Goal: Information Seeking & Learning: Learn about a topic

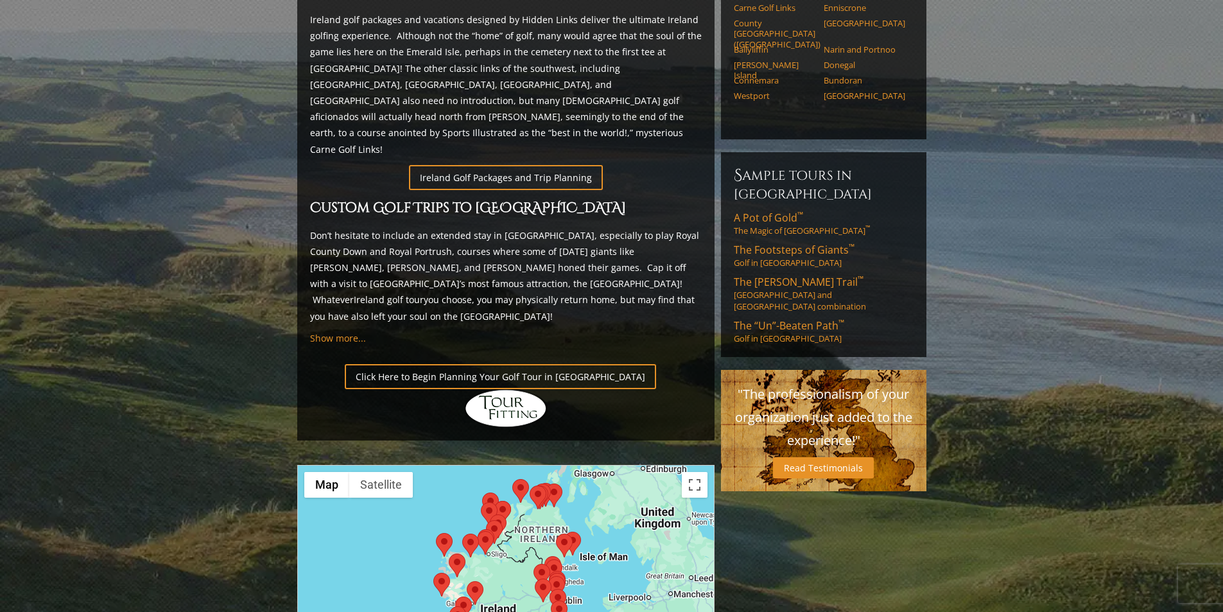
scroll to position [706, 0]
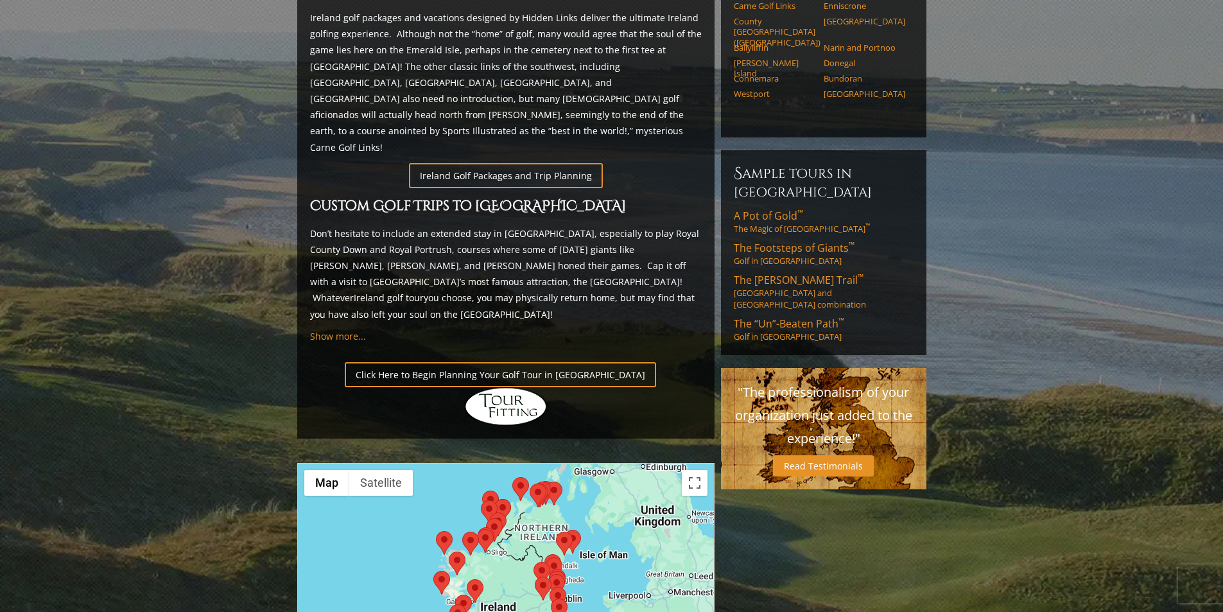
click at [411, 562] on div at bounding box center [506, 592] width 416 height 256
click at [412, 562] on div at bounding box center [506, 592] width 416 height 256
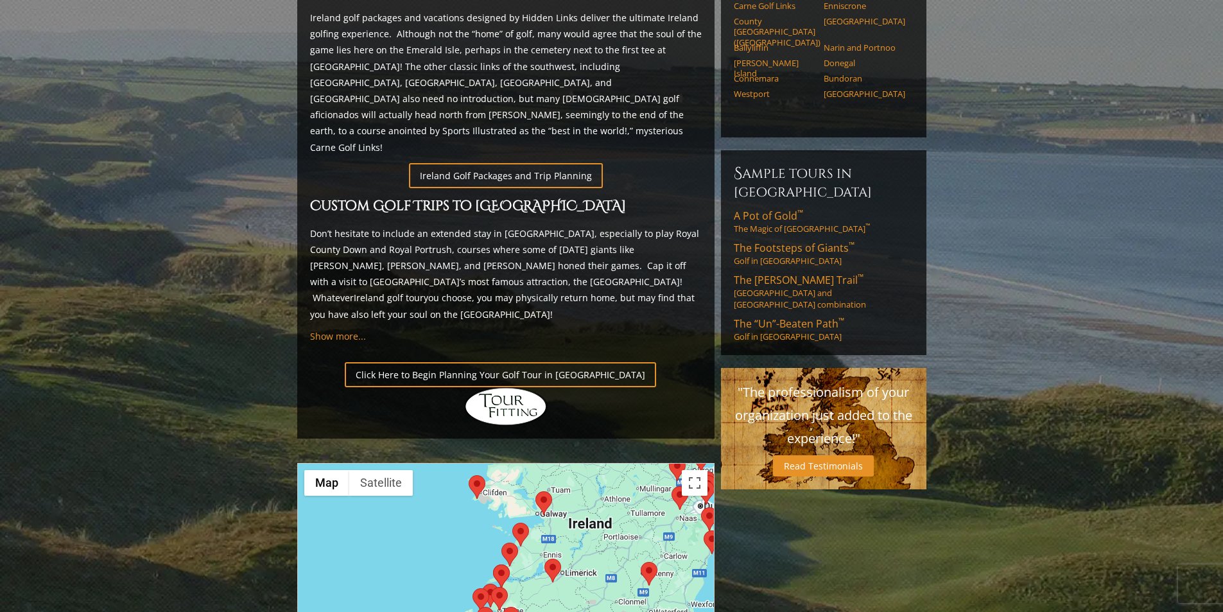
drag, startPoint x: 421, startPoint y: 563, endPoint x: 428, endPoint y: 509, distance: 54.3
click at [428, 509] on div at bounding box center [506, 592] width 416 height 256
click at [428, 525] on div at bounding box center [506, 592] width 416 height 256
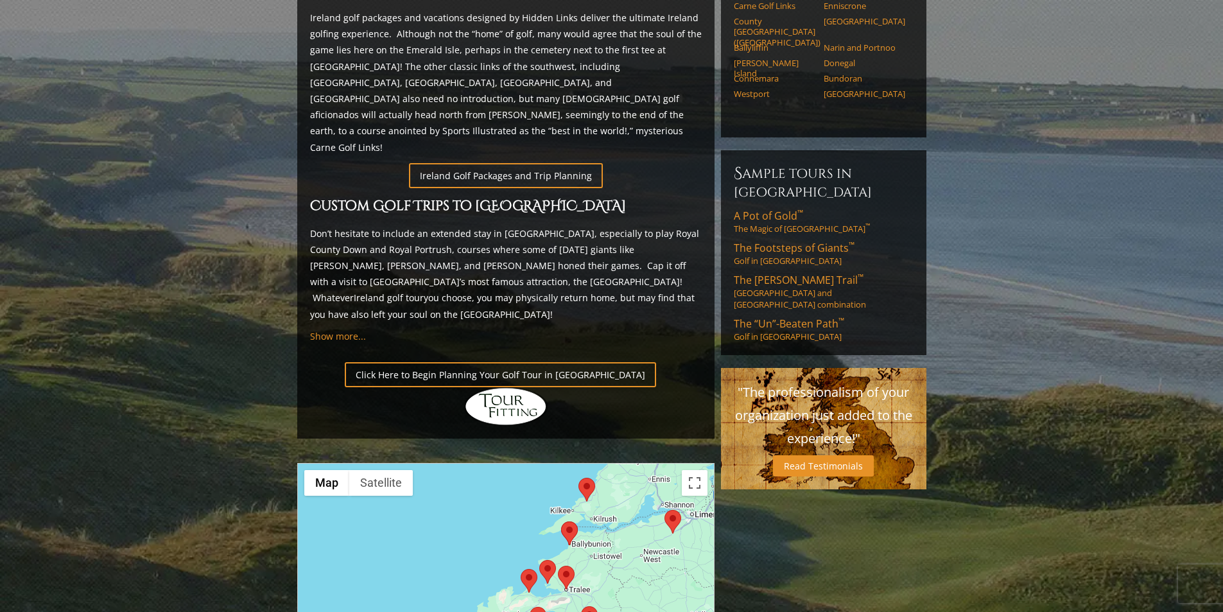
drag, startPoint x: 440, startPoint y: 538, endPoint x: 435, endPoint y: 507, distance: 31.8
click at [435, 507] on div at bounding box center [506, 592] width 416 height 256
click at [449, 535] on div at bounding box center [506, 592] width 416 height 256
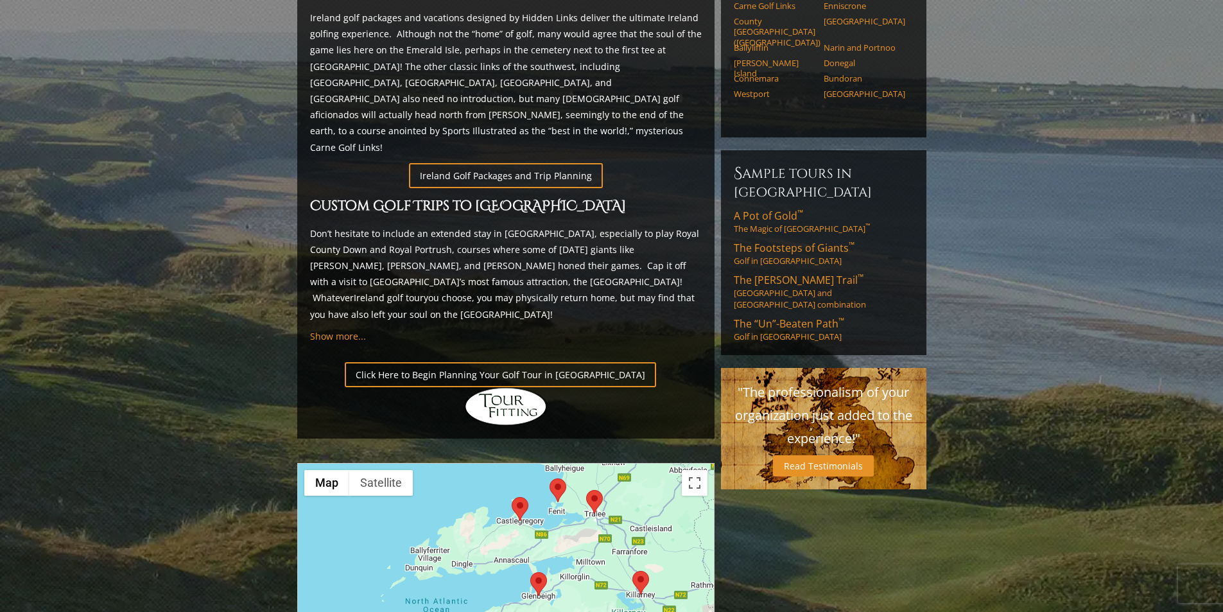
drag, startPoint x: 456, startPoint y: 552, endPoint x: 369, endPoint y: 495, distance: 104.9
click at [369, 495] on div at bounding box center [506, 592] width 416 height 256
click at [632, 571] on area at bounding box center [632, 571] width 0 height 0
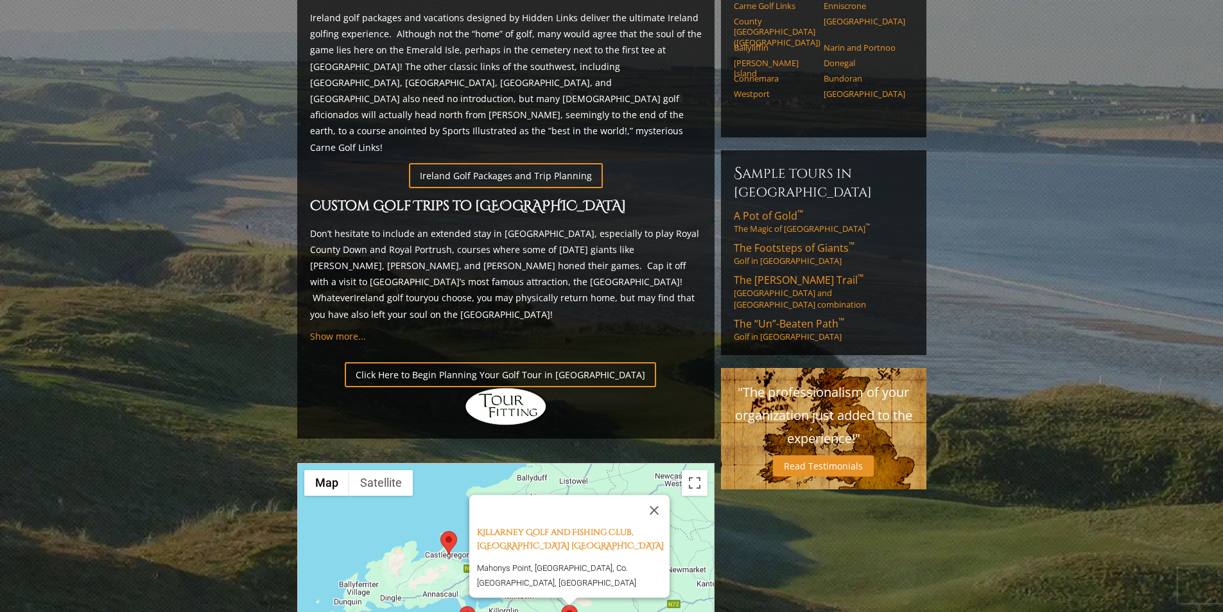
click at [512, 565] on div "Killarney Golf and Fishing Club, [GEOGRAPHIC_DATA] [GEOGRAPHIC_DATA], [GEOGRAPH…" at bounding box center [506, 592] width 416 height 256
click at [656, 495] on button "Close" at bounding box center [654, 510] width 31 height 31
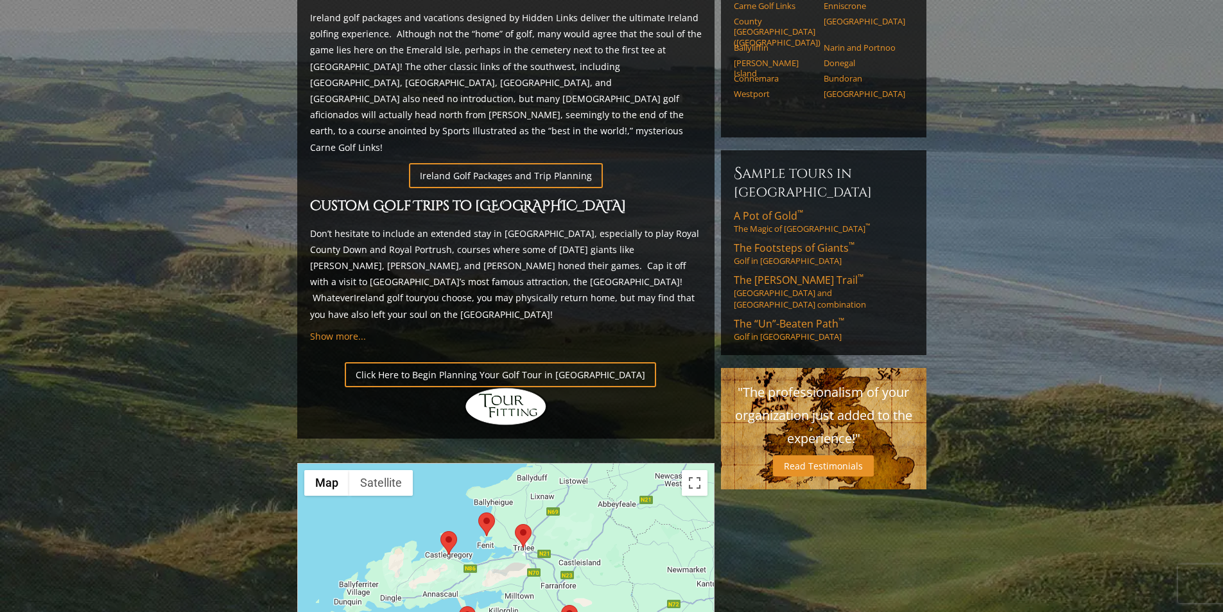
click at [515, 524] on area at bounding box center [515, 524] width 0 height 0
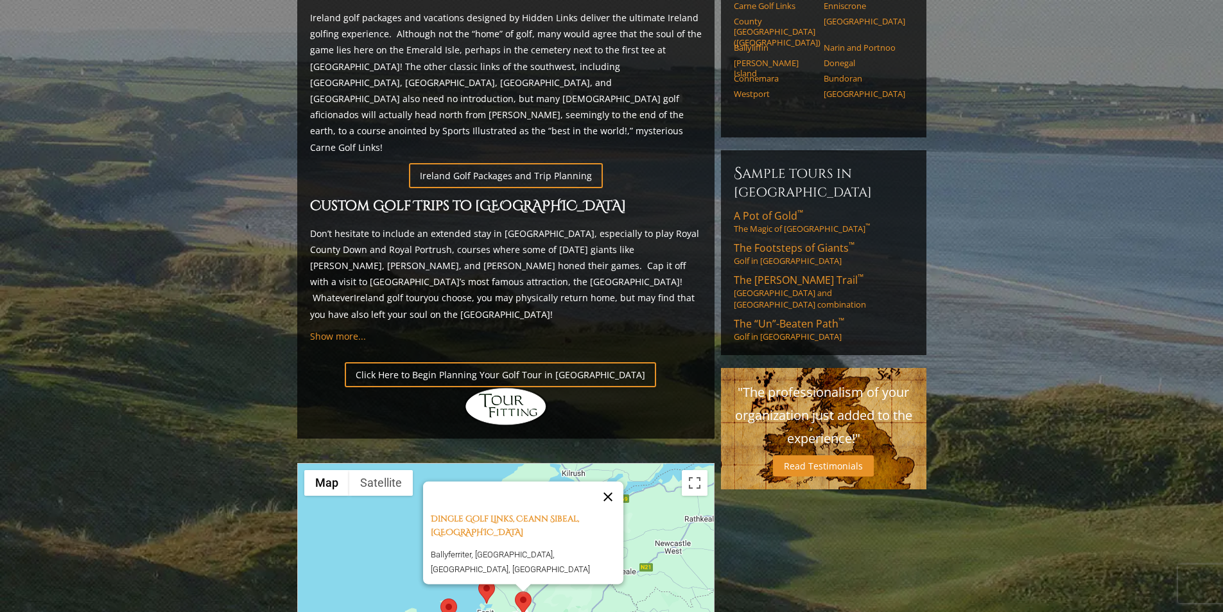
click at [613, 482] on button "Close" at bounding box center [608, 497] width 31 height 31
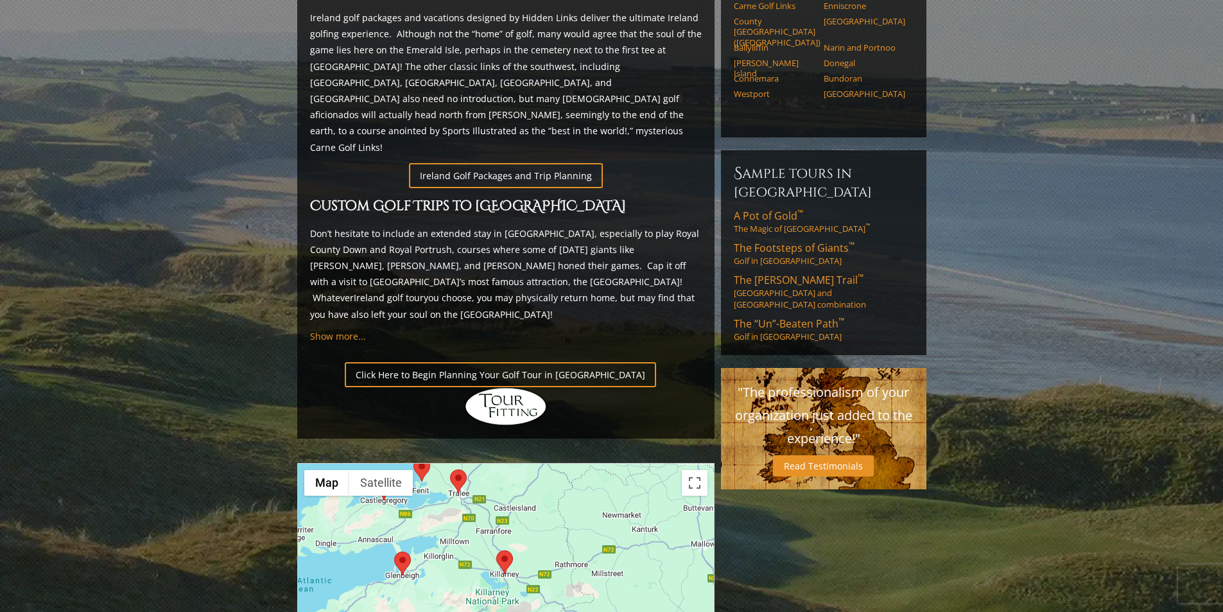
drag, startPoint x: 627, startPoint y: 569, endPoint x: 562, endPoint y: 446, distance: 139.8
click at [562, 464] on div at bounding box center [506, 592] width 416 height 256
click at [478, 611] on area at bounding box center [478, 618] width 0 height 0
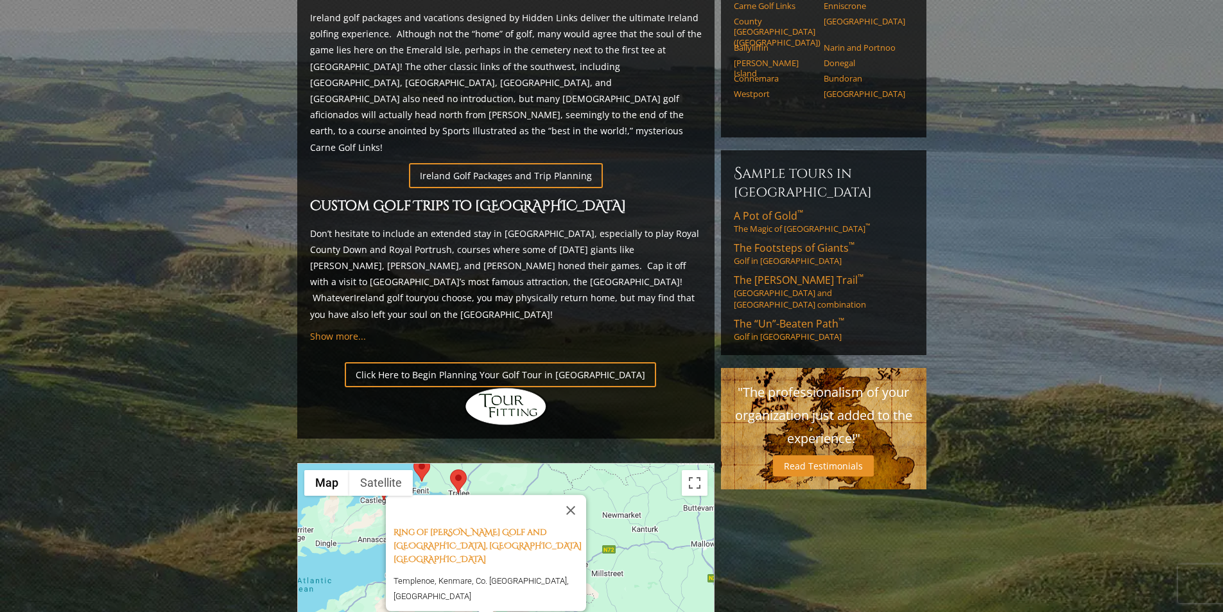
click at [428, 568] on div "Ring of [PERSON_NAME][GEOGRAPHIC_DATA], [GEOGRAPHIC_DATA] Templenoe, [GEOGRAPHI…" at bounding box center [506, 592] width 416 height 256
click at [392, 560] on div "Ring of [PERSON_NAME][GEOGRAPHIC_DATA], [GEOGRAPHIC_DATA] Templenoe, [GEOGRAPHI…" at bounding box center [506, 592] width 416 height 256
click at [576, 495] on button "Close" at bounding box center [570, 510] width 31 height 31
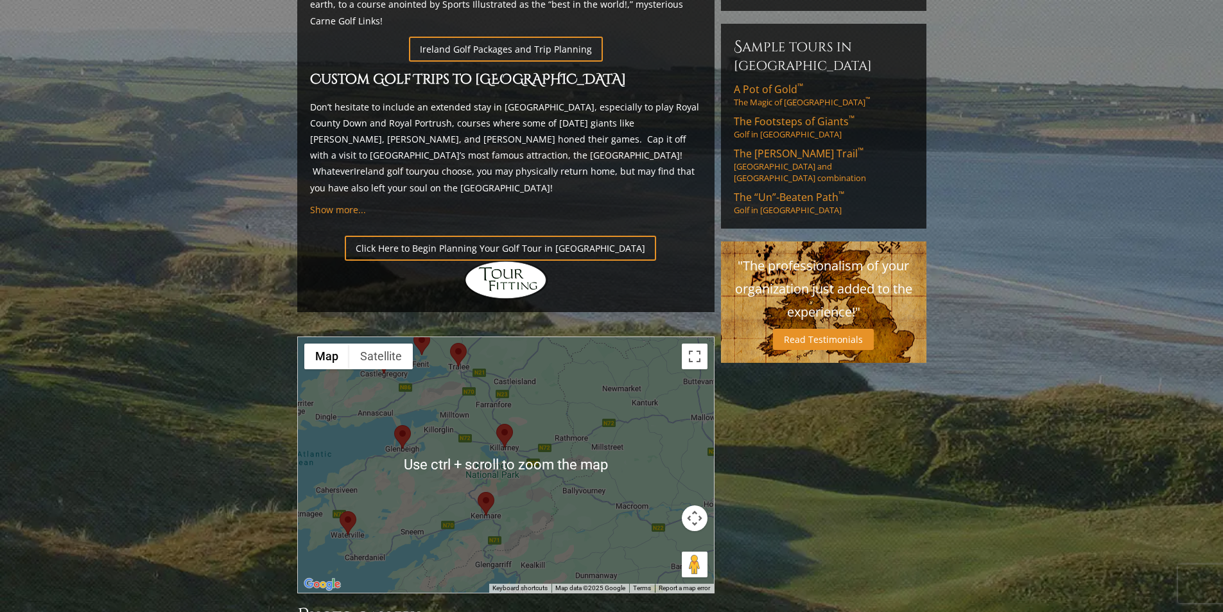
scroll to position [835, 0]
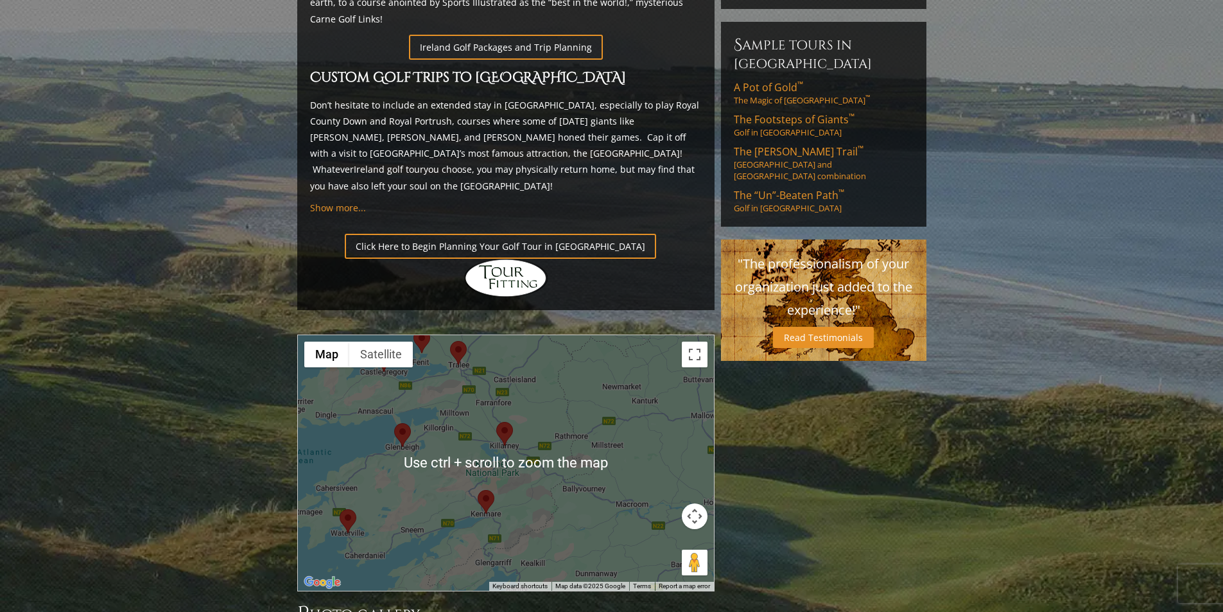
click at [556, 434] on div "To navigate, press the arrow keys." at bounding box center [506, 463] width 416 height 256
click at [556, 434] on div at bounding box center [506, 463] width 416 height 256
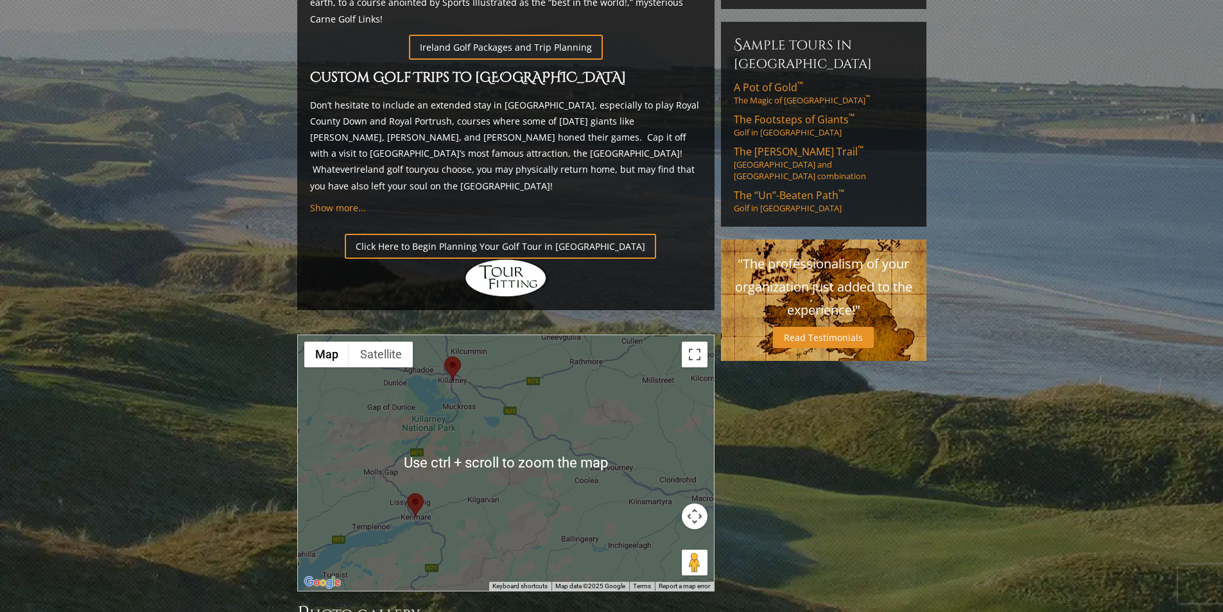
scroll to position [899, 0]
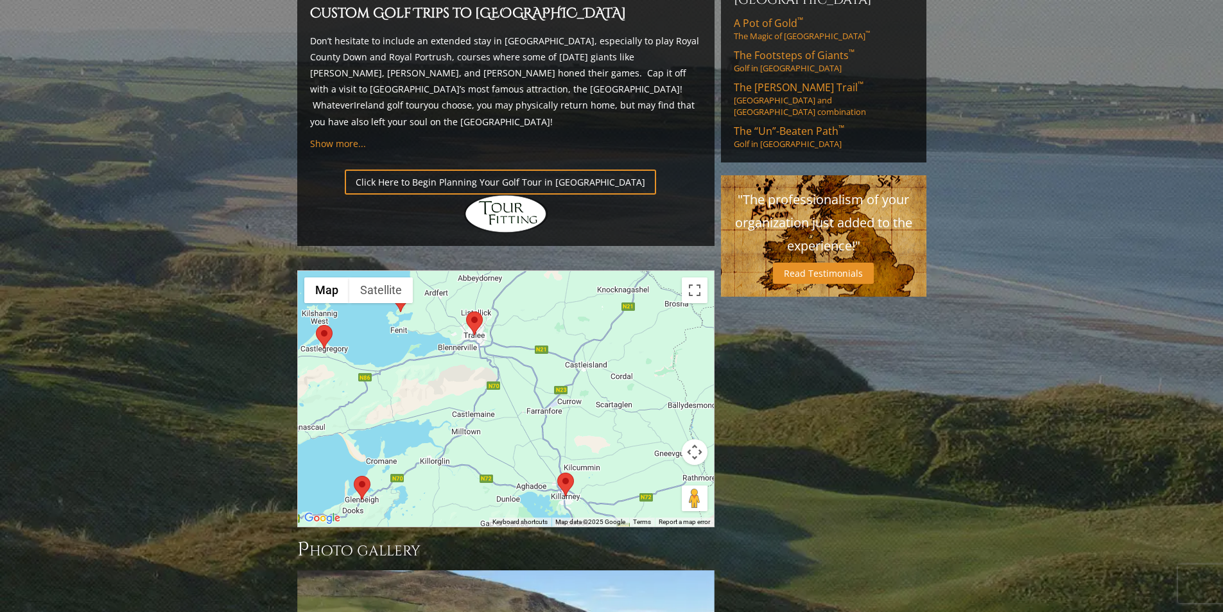
drag, startPoint x: 492, startPoint y: 288, endPoint x: 612, endPoint y: 485, distance: 230.8
click at [612, 485] on div "Previous Next Previous Next View Full Gallery Ireland H ighlights [GEOGRAPHIC_D…" at bounding box center [506, 107] width 424 height 1686
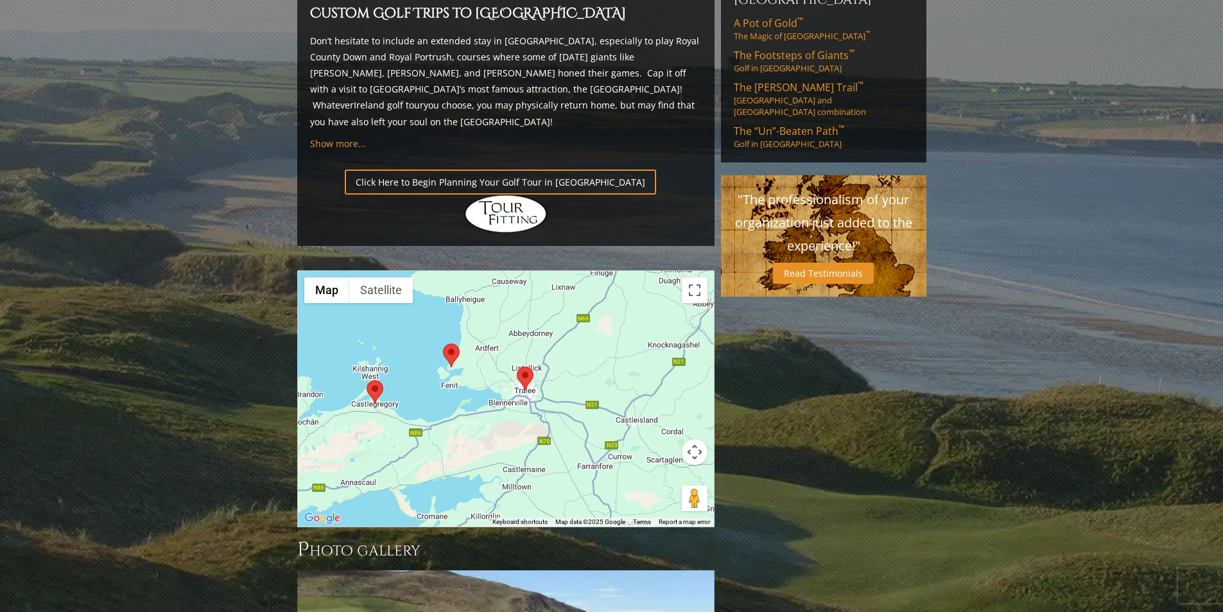
drag, startPoint x: 581, startPoint y: 326, endPoint x: 615, endPoint y: 340, distance: 36.8
click at [615, 340] on div at bounding box center [506, 399] width 416 height 256
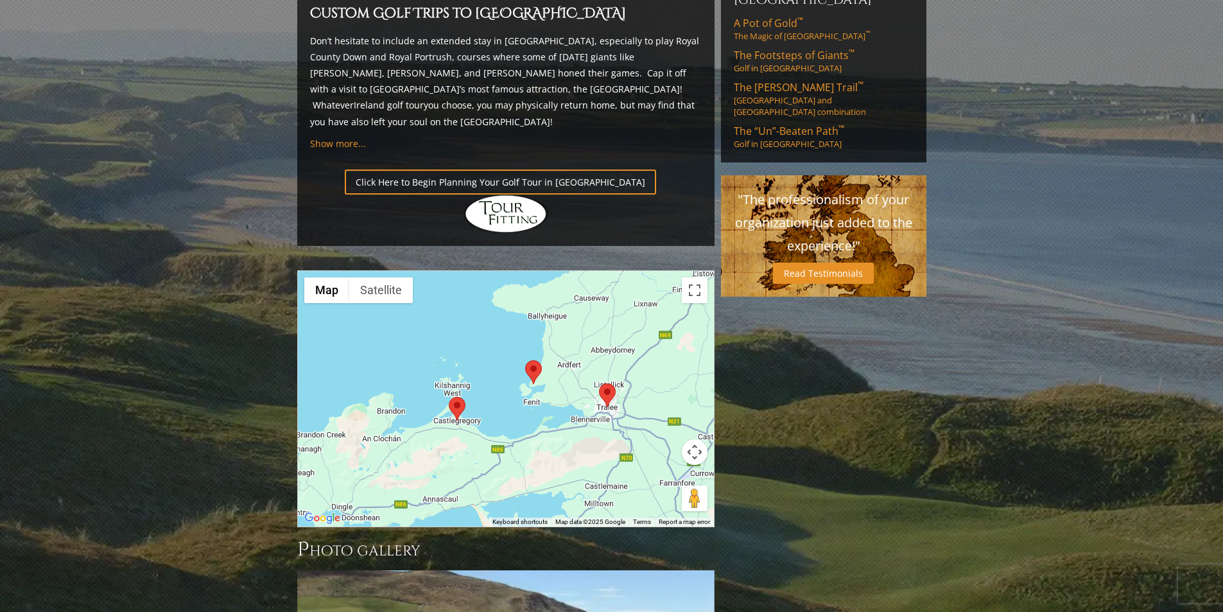
drag, startPoint x: 618, startPoint y: 333, endPoint x: 710, endPoint y: 354, distance: 94.2
click at [710, 354] on div at bounding box center [506, 399] width 416 height 256
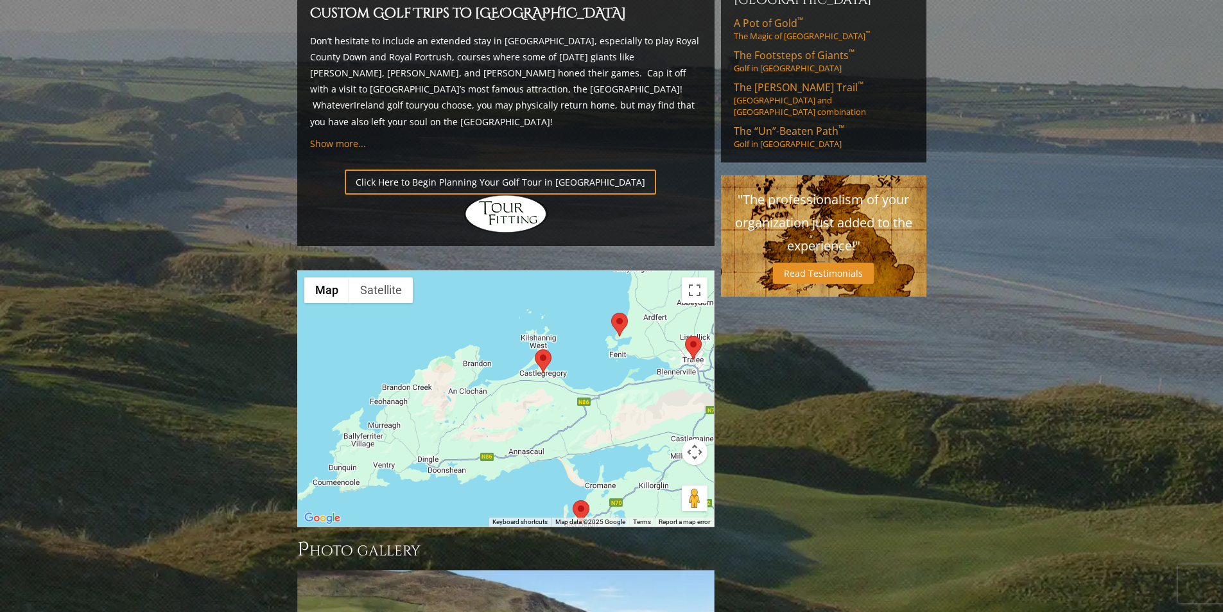
drag, startPoint x: 452, startPoint y: 410, endPoint x: 544, endPoint y: 360, distance: 104.6
click at [544, 360] on div at bounding box center [506, 399] width 416 height 256
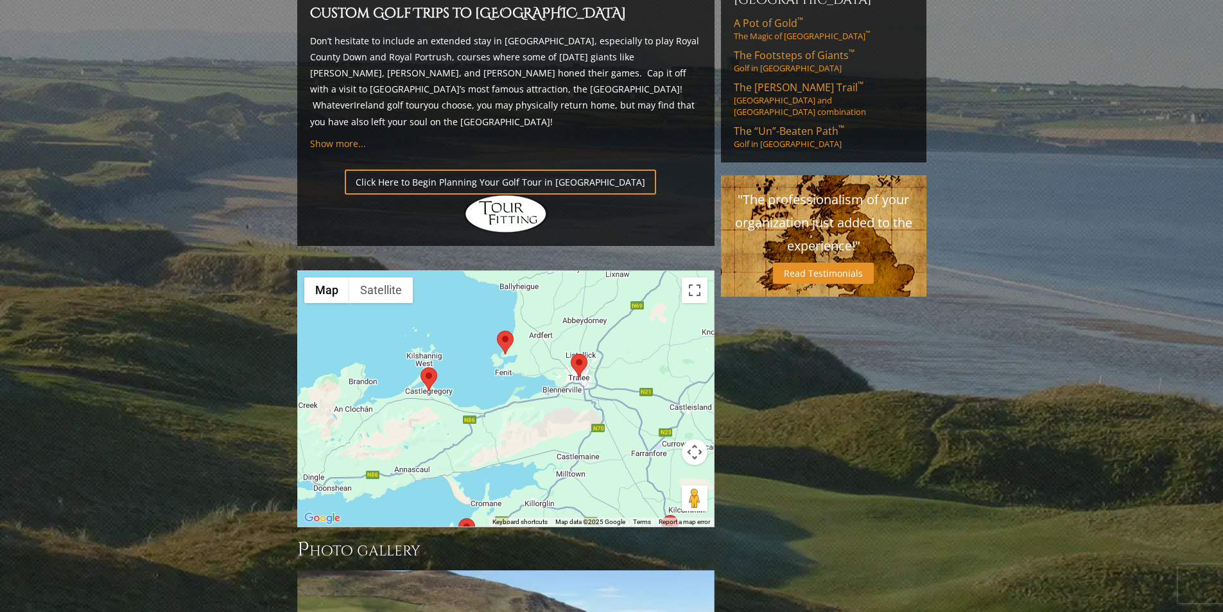
drag, startPoint x: 586, startPoint y: 352, endPoint x: 450, endPoint y: 371, distance: 137.5
click at [450, 371] on div at bounding box center [506, 399] width 416 height 256
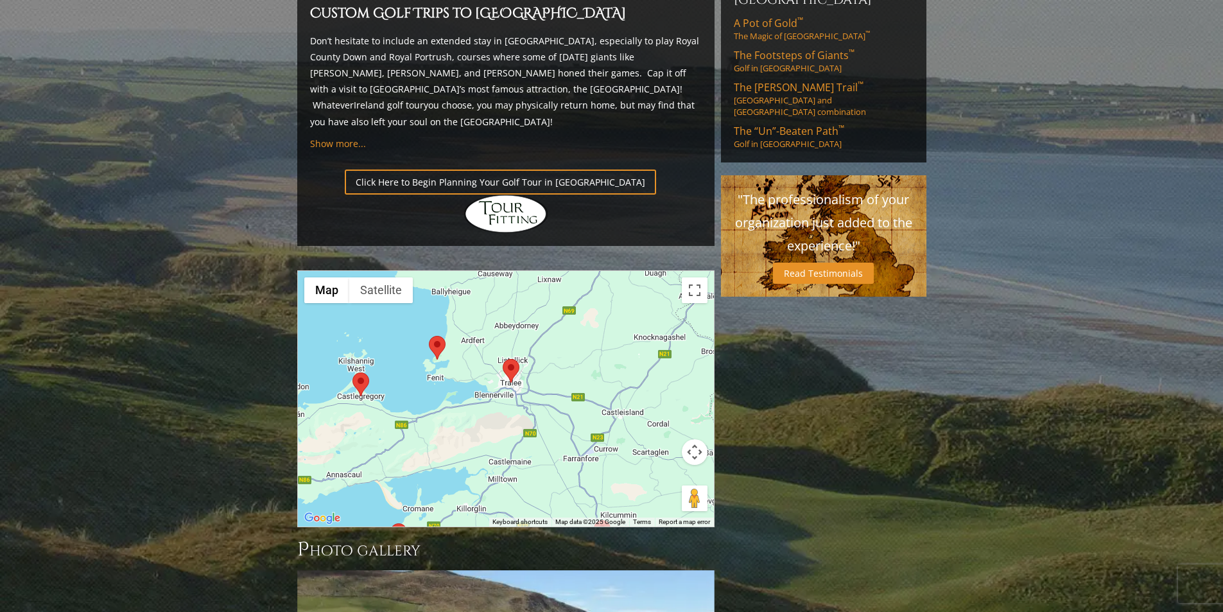
click at [352, 372] on area at bounding box center [352, 372] width 0 height 0
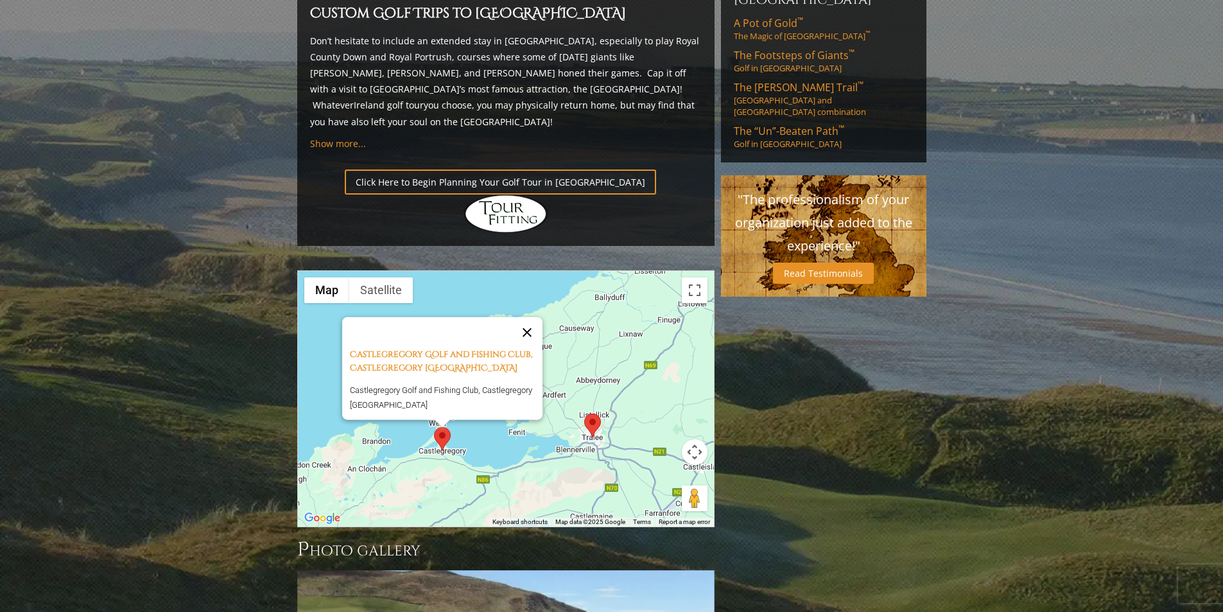
click at [528, 317] on button "Close" at bounding box center [527, 332] width 31 height 31
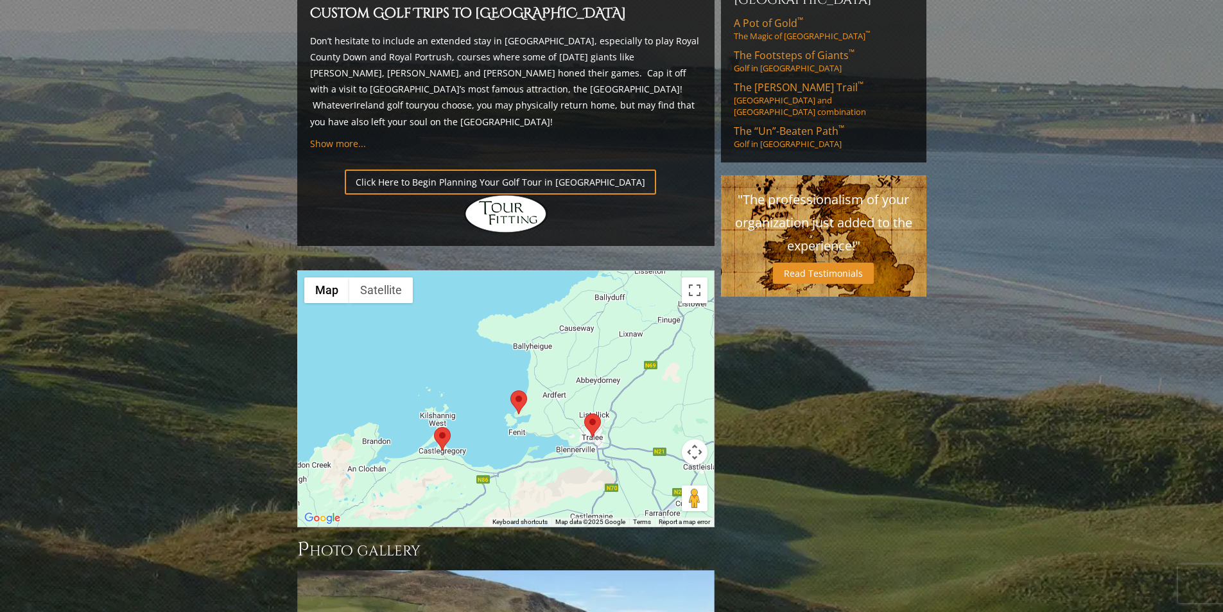
click at [510, 390] on area at bounding box center [510, 390] width 0 height 0
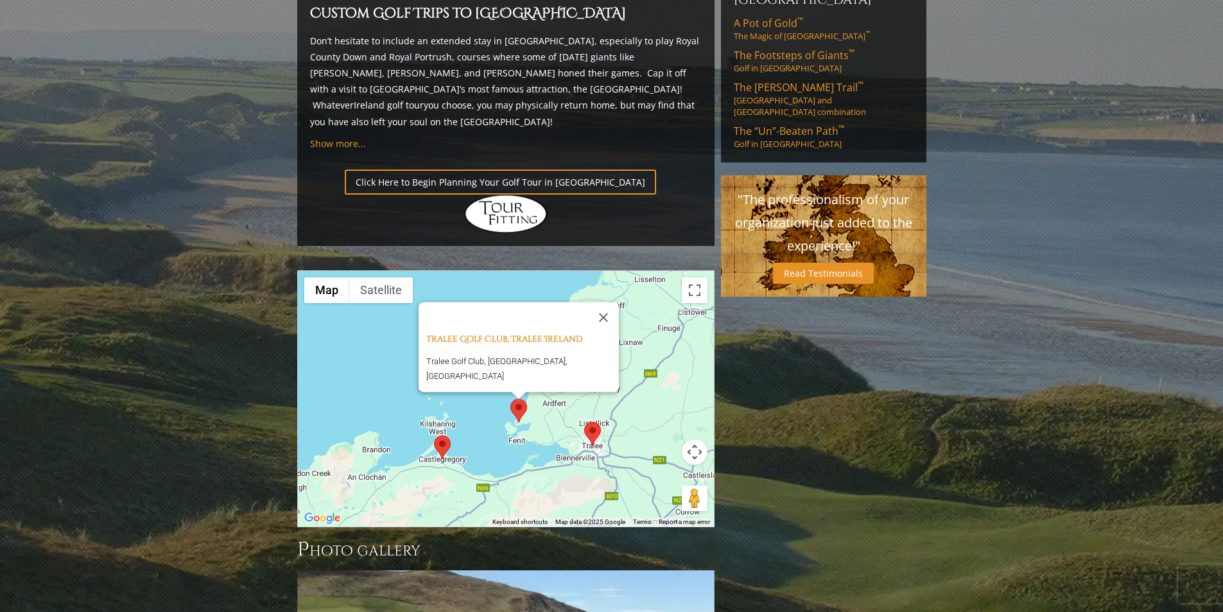
click at [584, 422] on area at bounding box center [584, 422] width 0 height 0
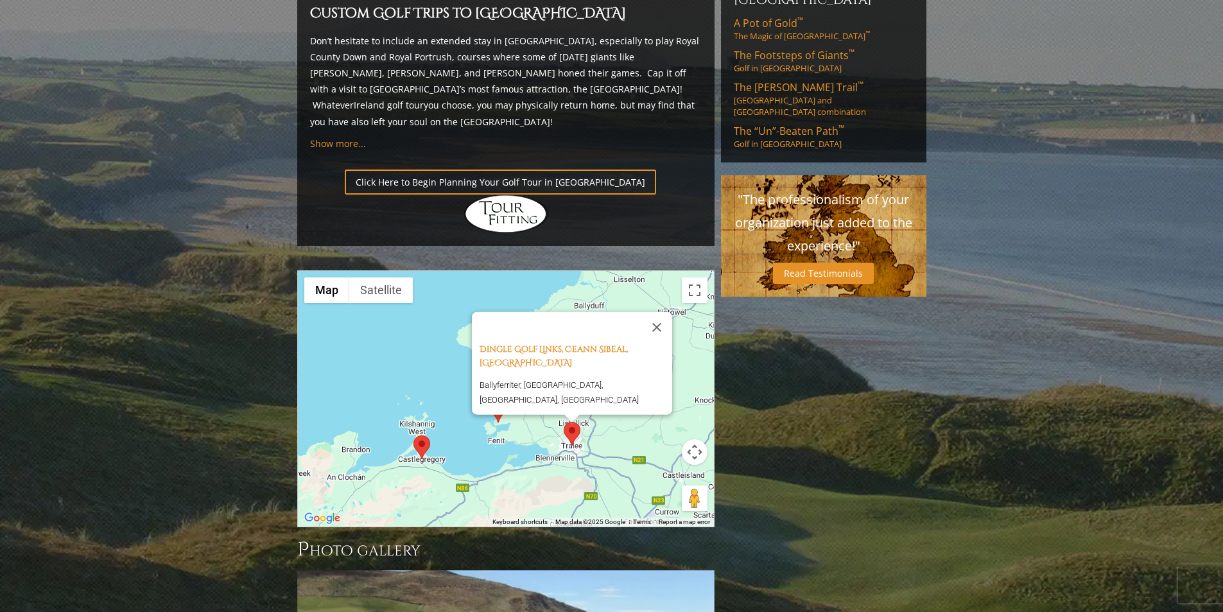
drag, startPoint x: 659, startPoint y: 264, endPoint x: 661, endPoint y: 271, distance: 7.3
click at [659, 312] on button "Close" at bounding box center [656, 327] width 31 height 31
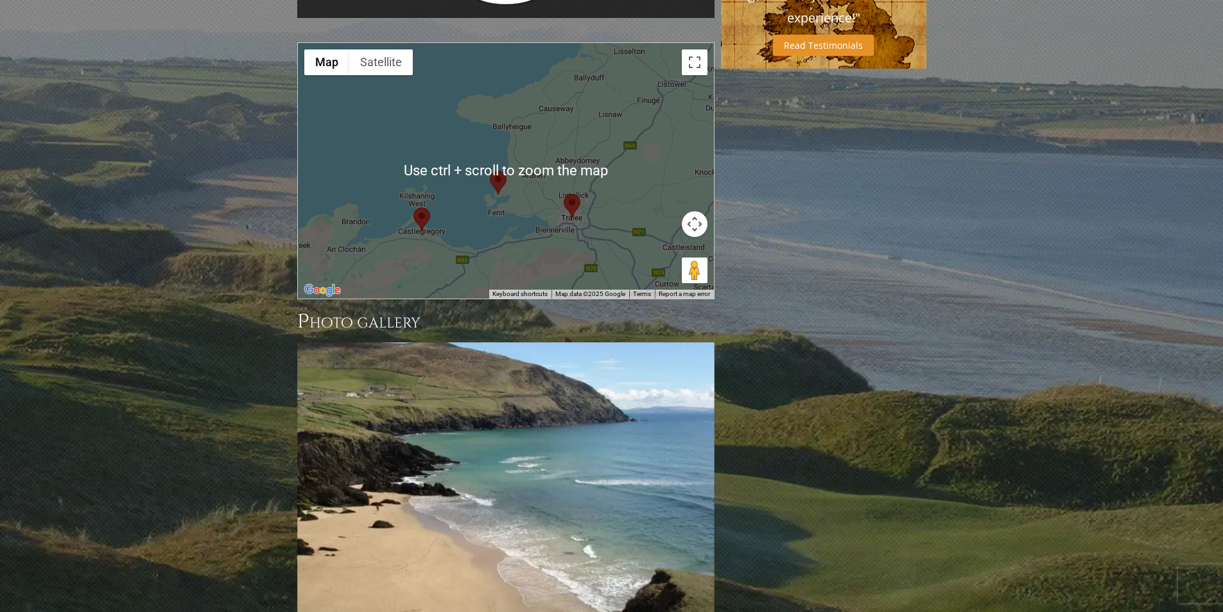
scroll to position [1220, 0]
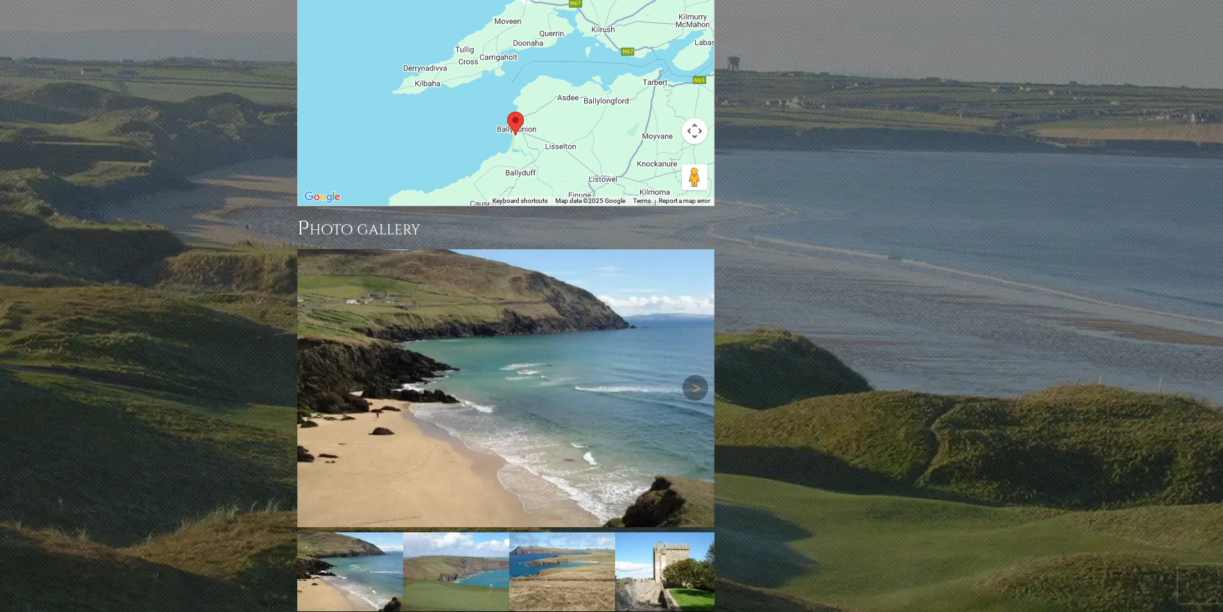
drag, startPoint x: 542, startPoint y: 101, endPoint x: 477, endPoint y: 250, distance: 162.4
click at [507, 112] on area at bounding box center [507, 112] width 0 height 0
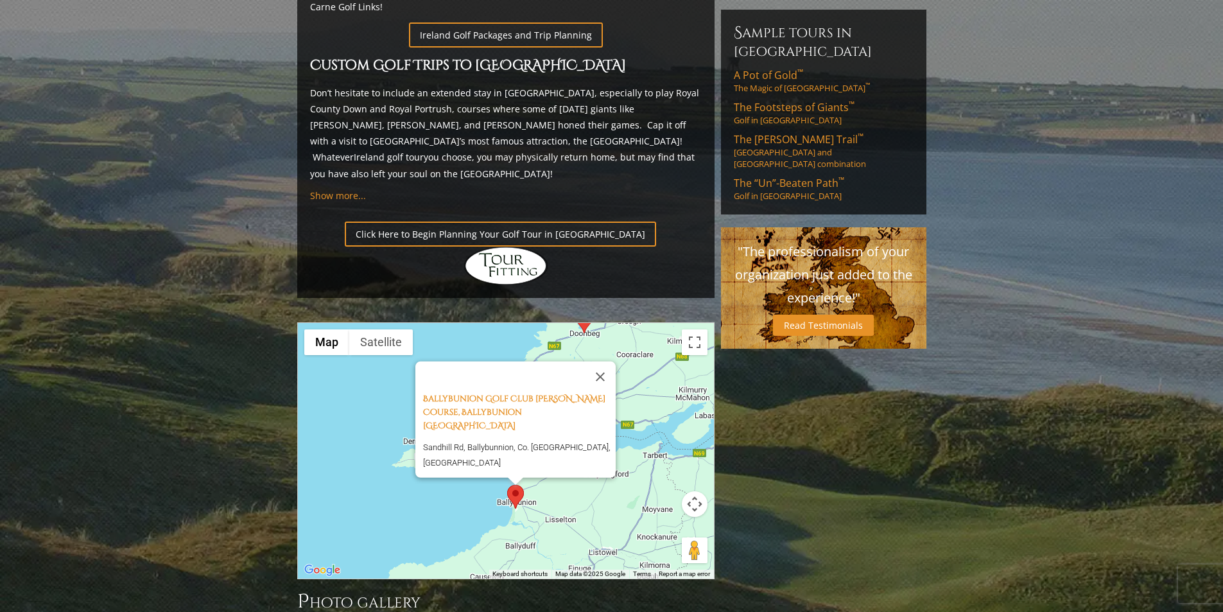
scroll to position [770, 0]
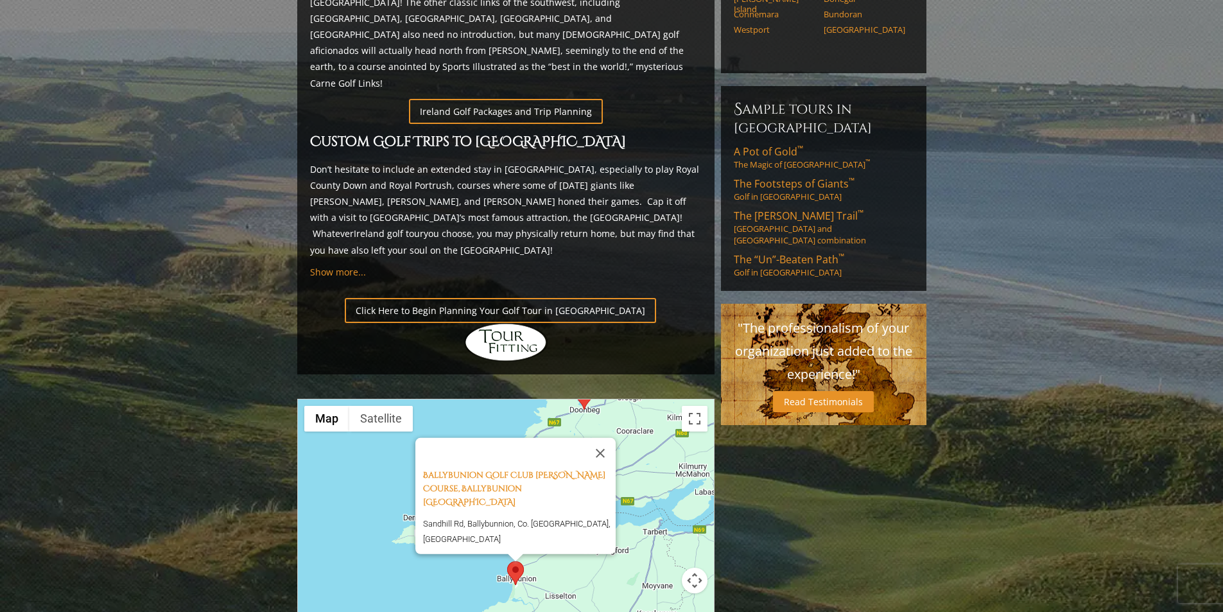
click at [693, 410] on div "Ballybunion Golf Club [PERSON_NAME] Course, Ballybunion [GEOGRAPHIC_DATA] [GEOG…" at bounding box center [506, 527] width 416 height 256
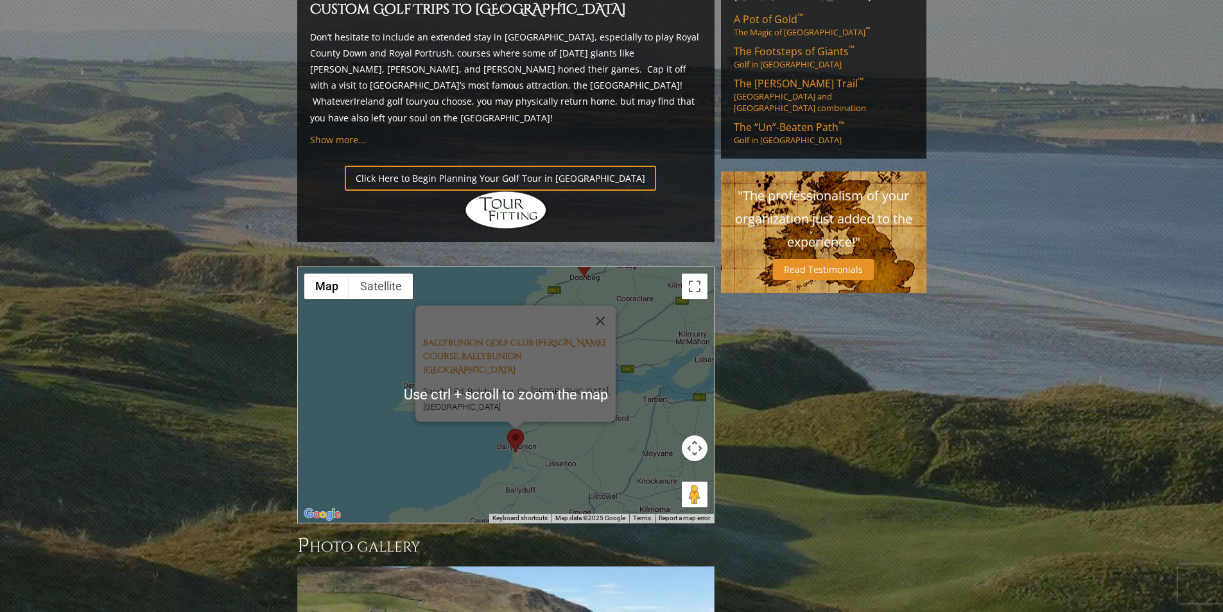
scroll to position [963, 0]
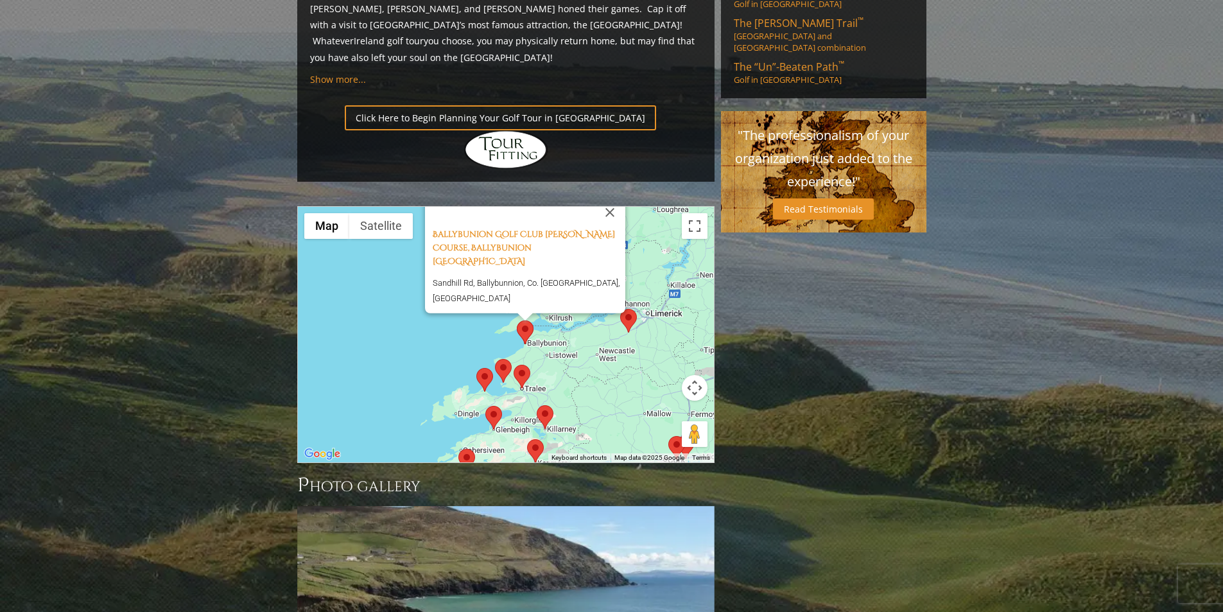
drag, startPoint x: 570, startPoint y: 300, endPoint x: 462, endPoint y: 269, distance: 113.0
click at [462, 269] on div "Ballybunion Golf Club [PERSON_NAME] Course, Ballybunion [GEOGRAPHIC_DATA] [GEOG…" at bounding box center [506, 335] width 416 height 256
click at [620, 309] on area at bounding box center [620, 309] width 0 height 0
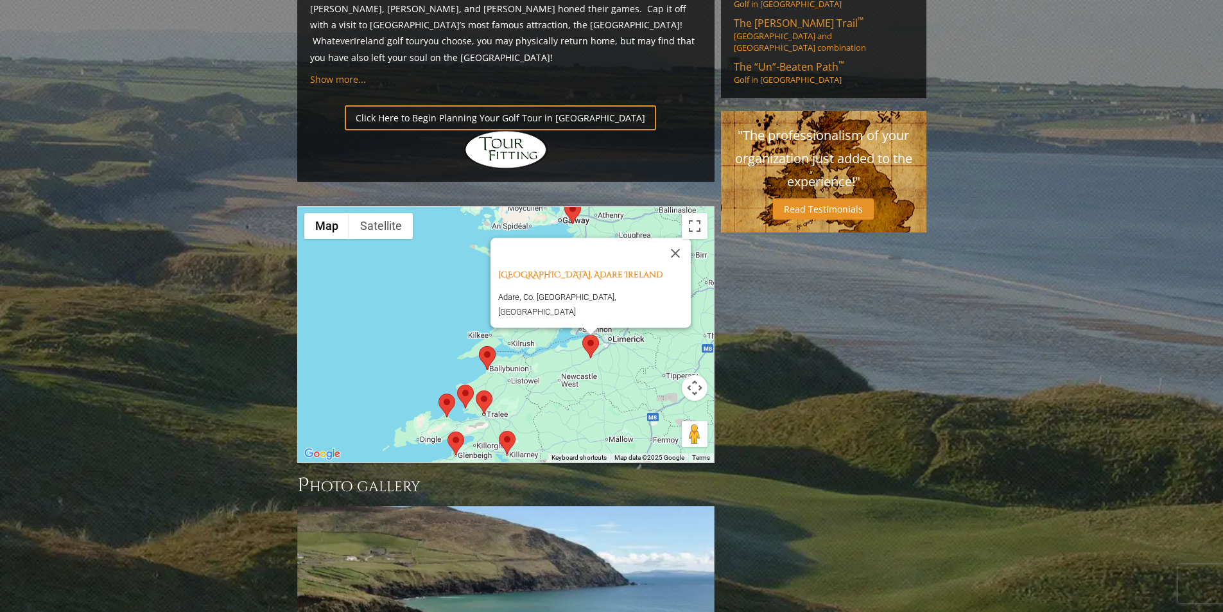
click at [591, 327] on div "Adare Golf Club, Adare Ireland Adare, Co. [GEOGRAPHIC_DATA], [GEOGRAPHIC_DATA]" at bounding box center [506, 335] width 416 height 256
click at [496, 302] on area at bounding box center [496, 302] width 0 height 0
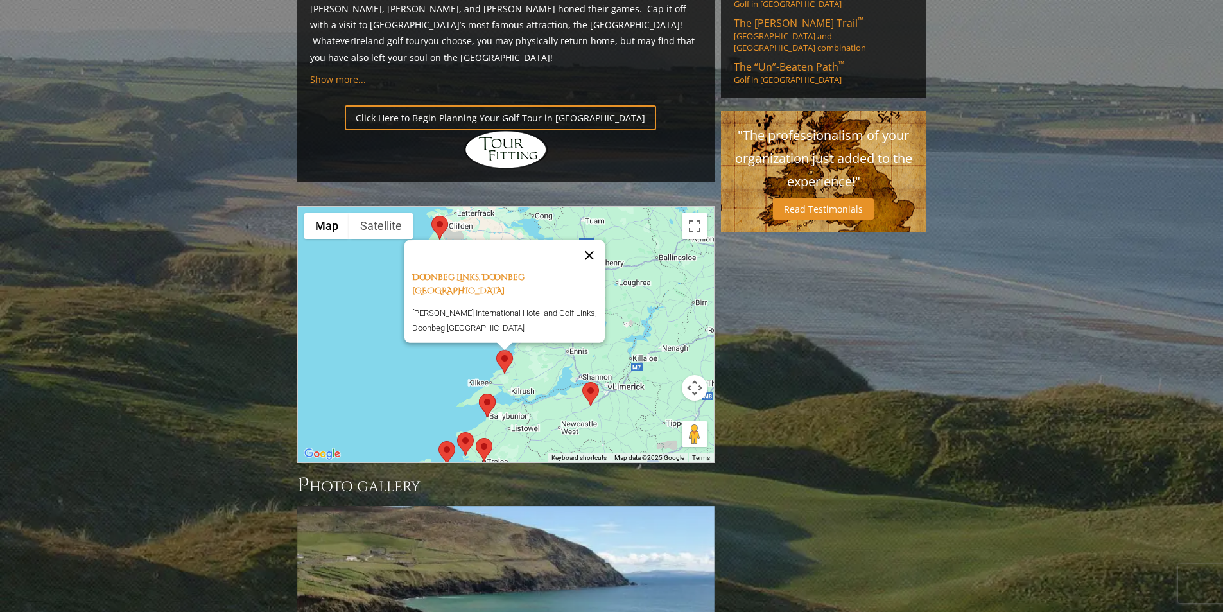
click at [598, 240] on button "Close" at bounding box center [589, 255] width 31 height 31
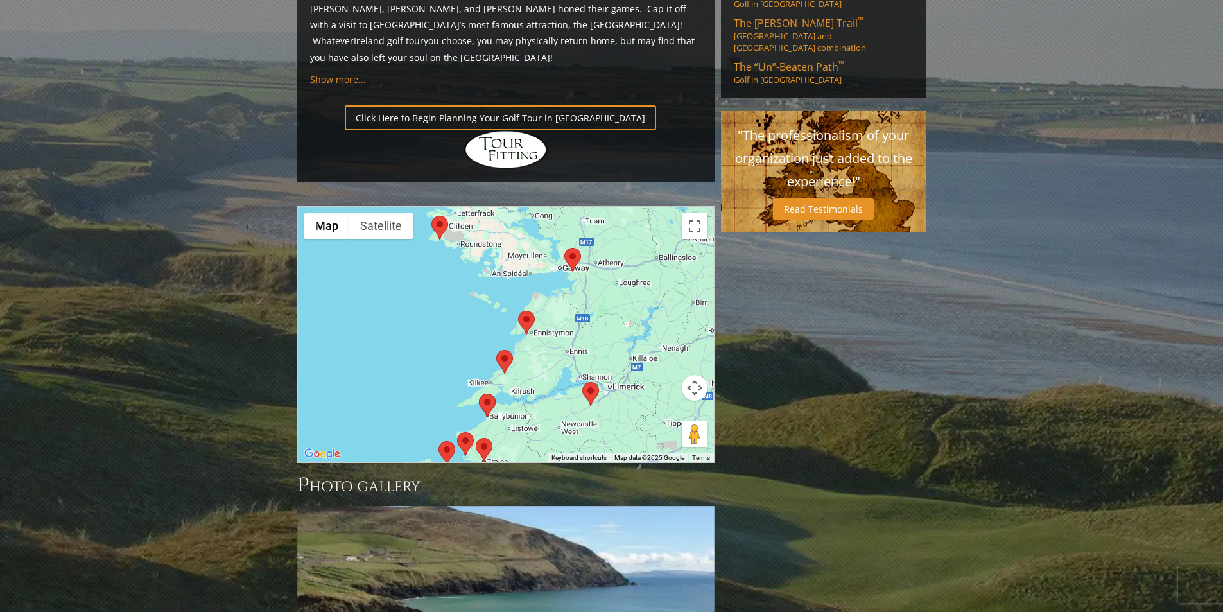
click at [564, 248] on area at bounding box center [564, 248] width 0 height 0
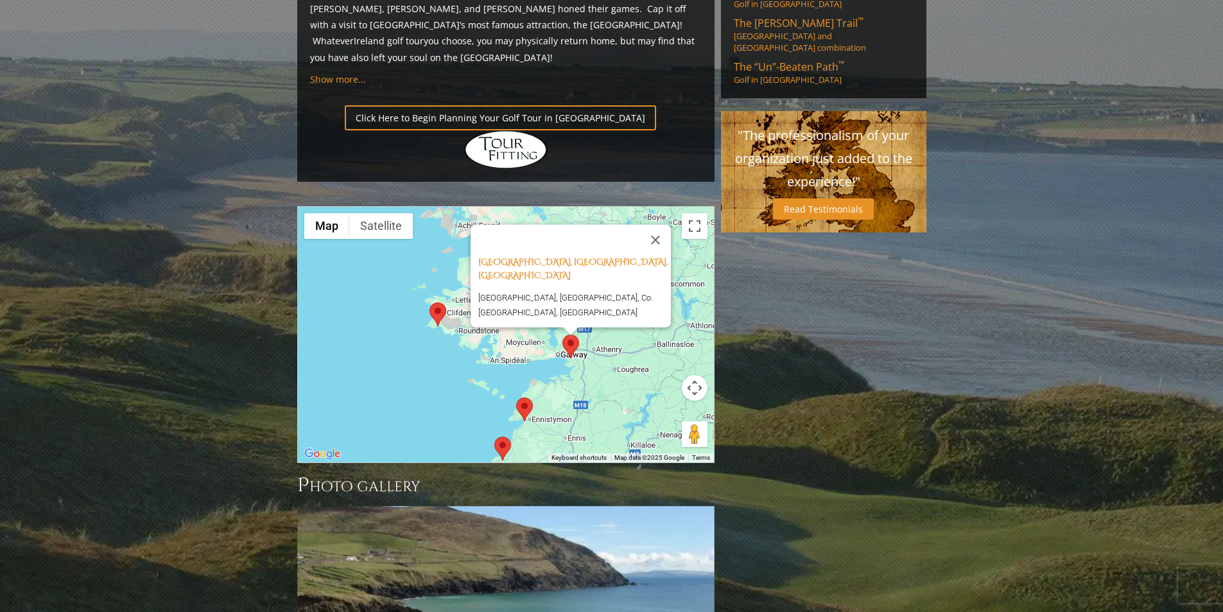
click at [430, 302] on area at bounding box center [430, 302] width 0 height 0
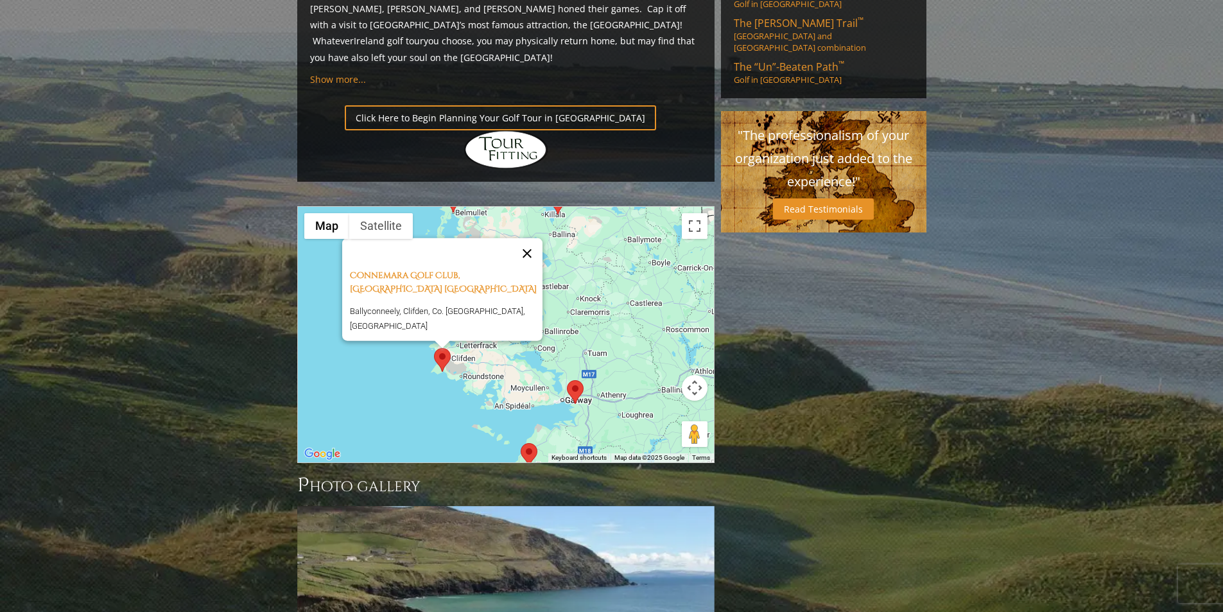
click at [533, 238] on button "Close" at bounding box center [527, 253] width 31 height 31
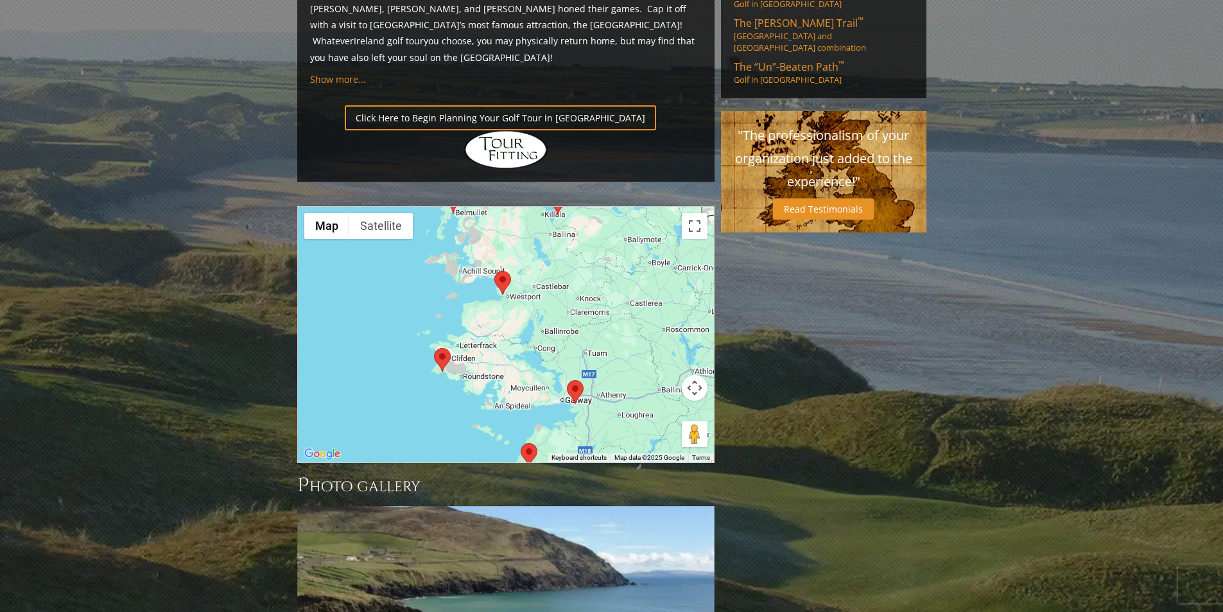
click at [494, 271] on area at bounding box center [494, 271] width 0 height 0
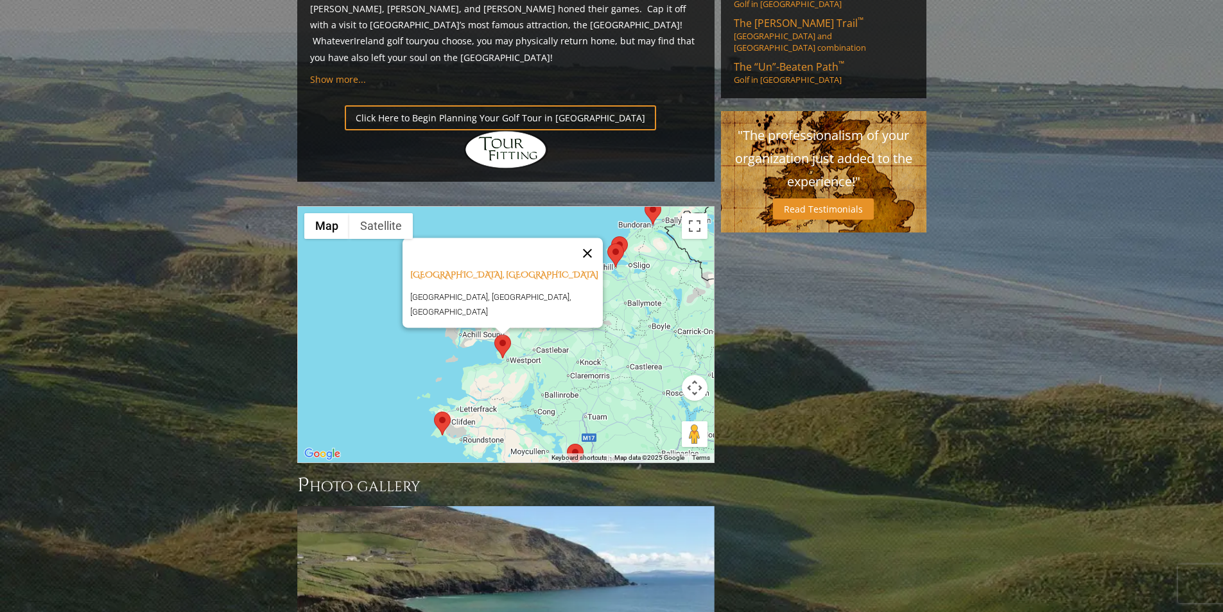
click at [588, 238] on button "Close" at bounding box center [587, 253] width 31 height 31
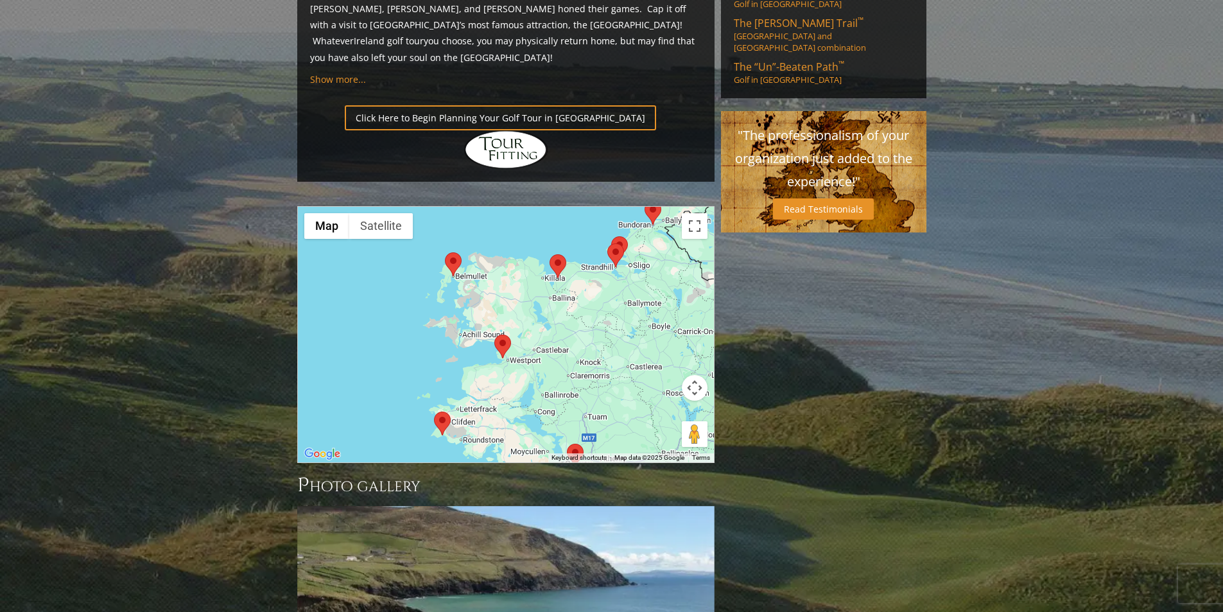
click at [445, 252] on area at bounding box center [445, 252] width 0 height 0
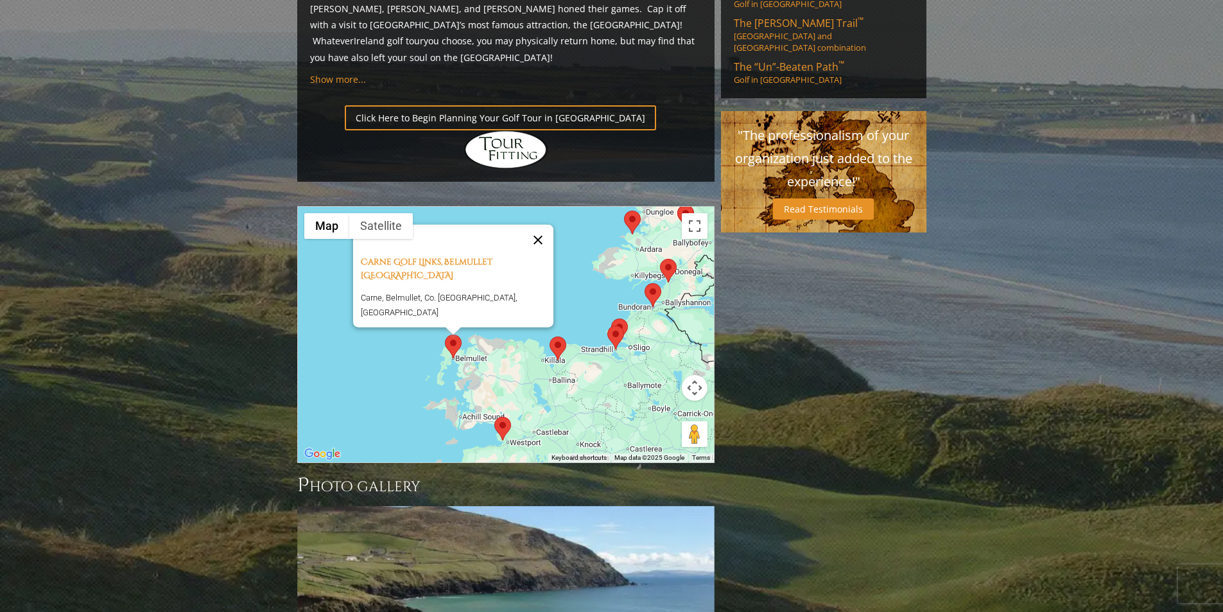
click at [532, 225] on button "Close" at bounding box center [538, 240] width 31 height 31
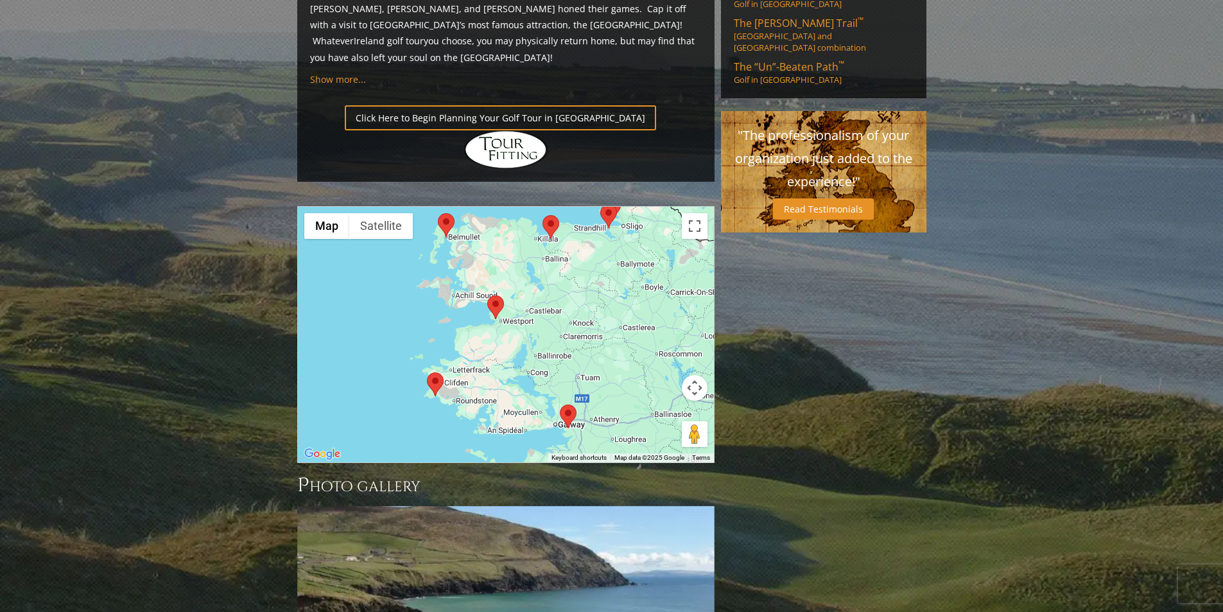
drag, startPoint x: 528, startPoint y: 331, endPoint x: 521, endPoint y: 208, distance: 122.8
click at [521, 208] on div at bounding box center [506, 335] width 416 height 256
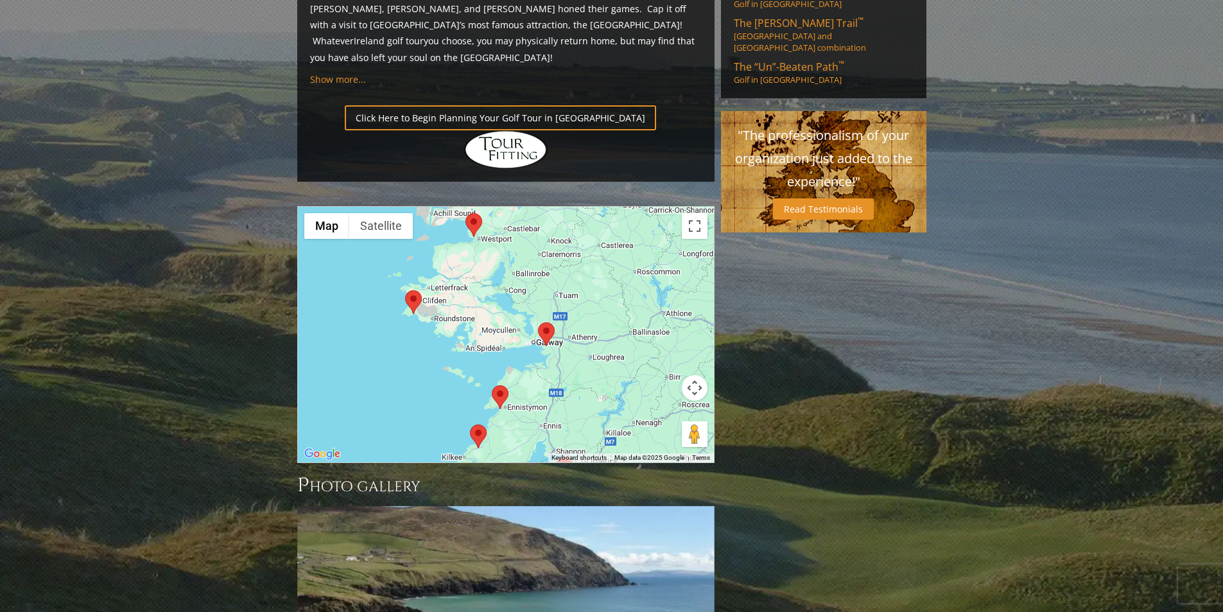
drag, startPoint x: 550, startPoint y: 302, endPoint x: 526, endPoint y: 219, distance: 86.0
click at [526, 219] on div at bounding box center [506, 335] width 416 height 256
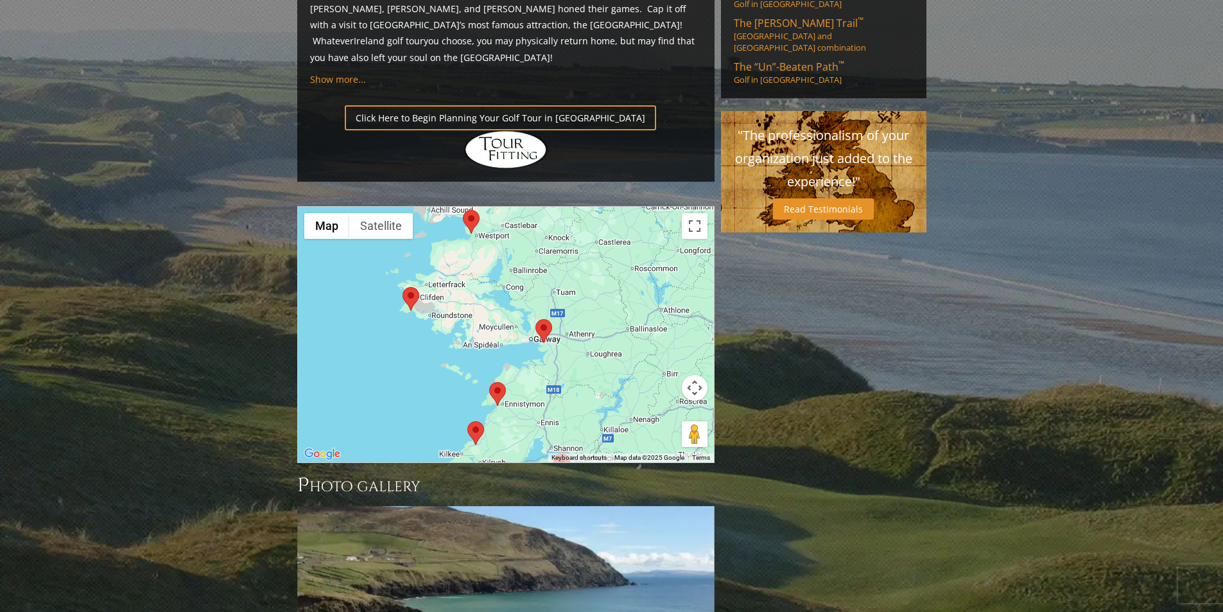
click at [489, 382] on area at bounding box center [489, 382] width 0 height 0
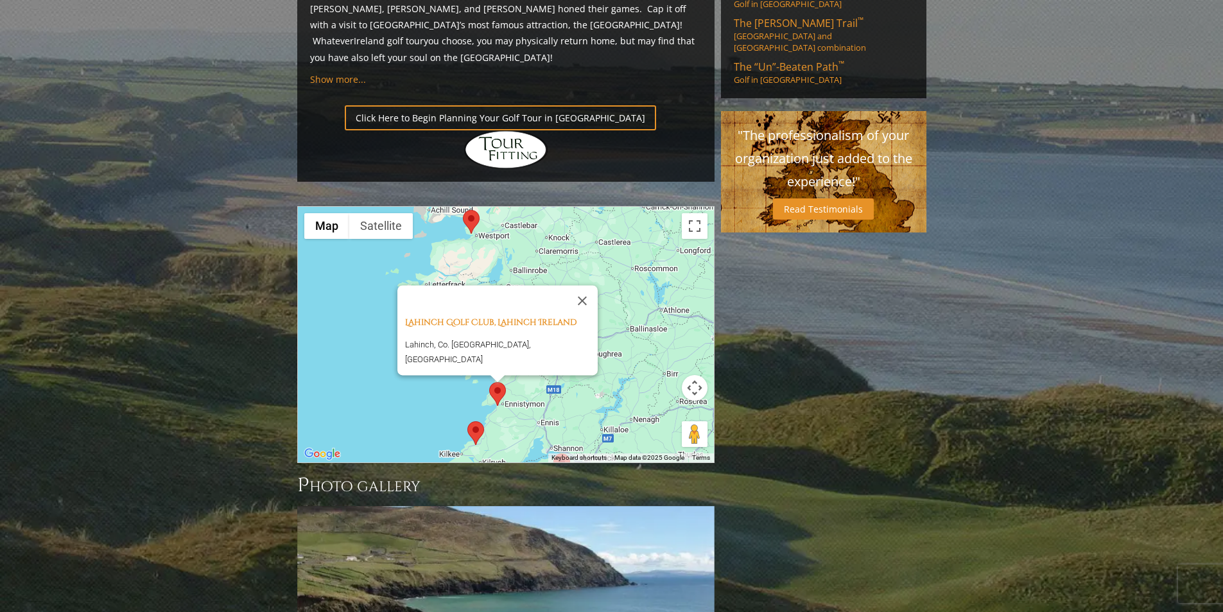
click at [625, 314] on div "Lahinch Golf Club, Lahinch Ireland Lahinch, Co. [GEOGRAPHIC_DATA], [GEOGRAPHIC_…" at bounding box center [506, 335] width 416 height 256
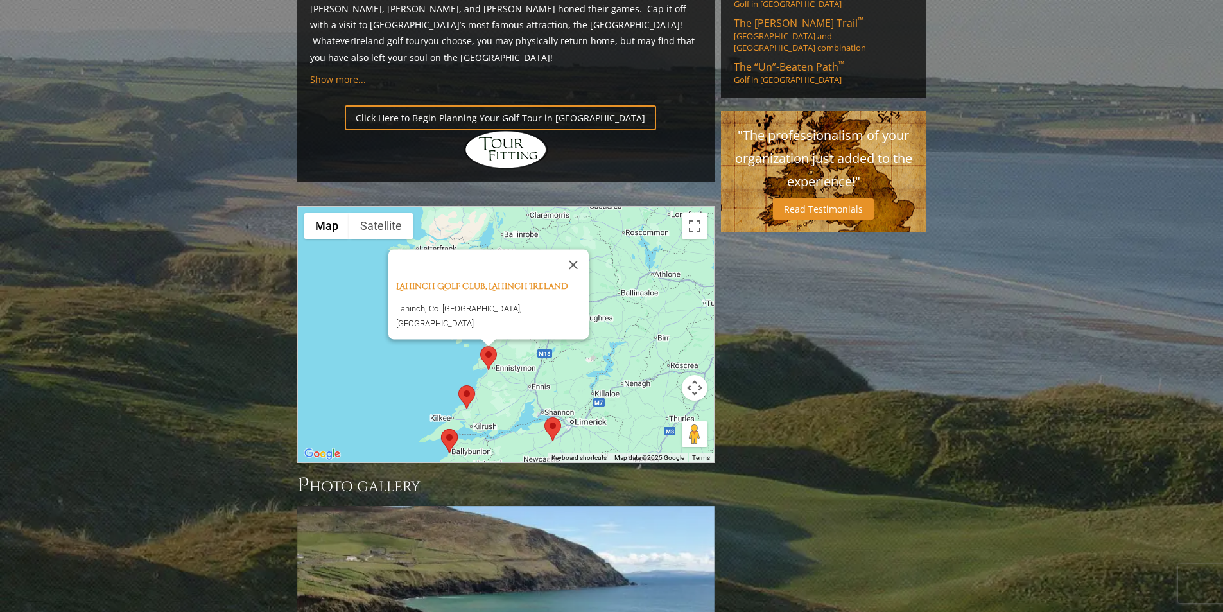
drag, startPoint x: 625, startPoint y: 334, endPoint x: 614, endPoint y: 294, distance: 41.3
click at [614, 294] on div "Lahinch Golf Club, Lahinch Ireland Lahinch, Co. [GEOGRAPHIC_DATA], [GEOGRAPHIC_…" at bounding box center [506, 335] width 416 height 256
click at [568, 249] on button "Close" at bounding box center [572, 264] width 31 height 31
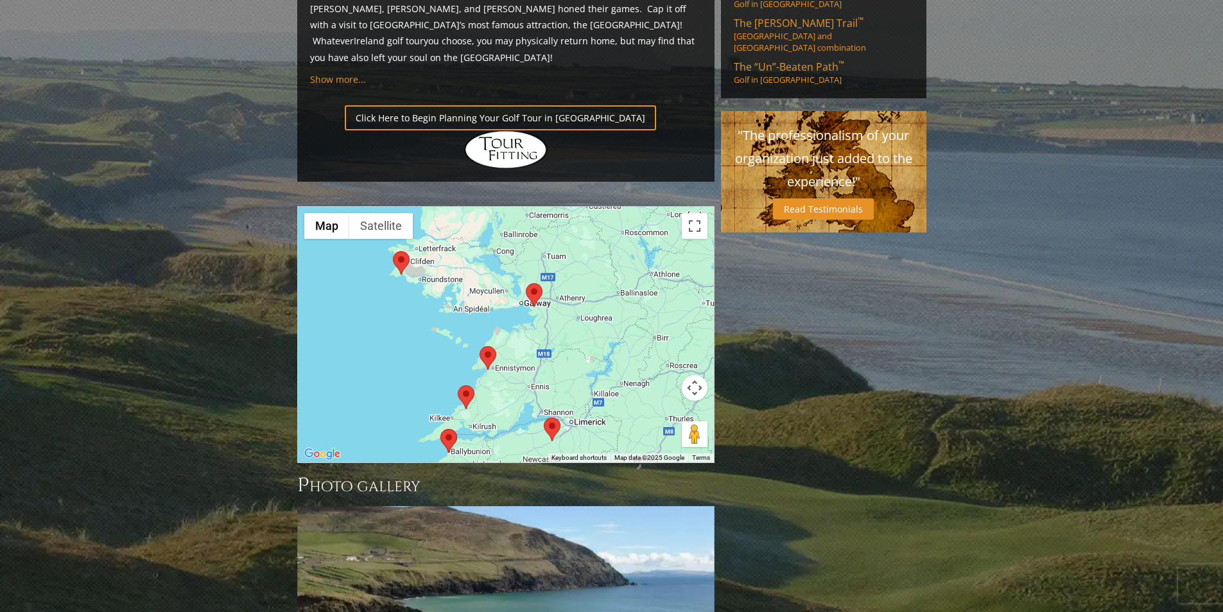
click at [393, 251] on area at bounding box center [393, 251] width 0 height 0
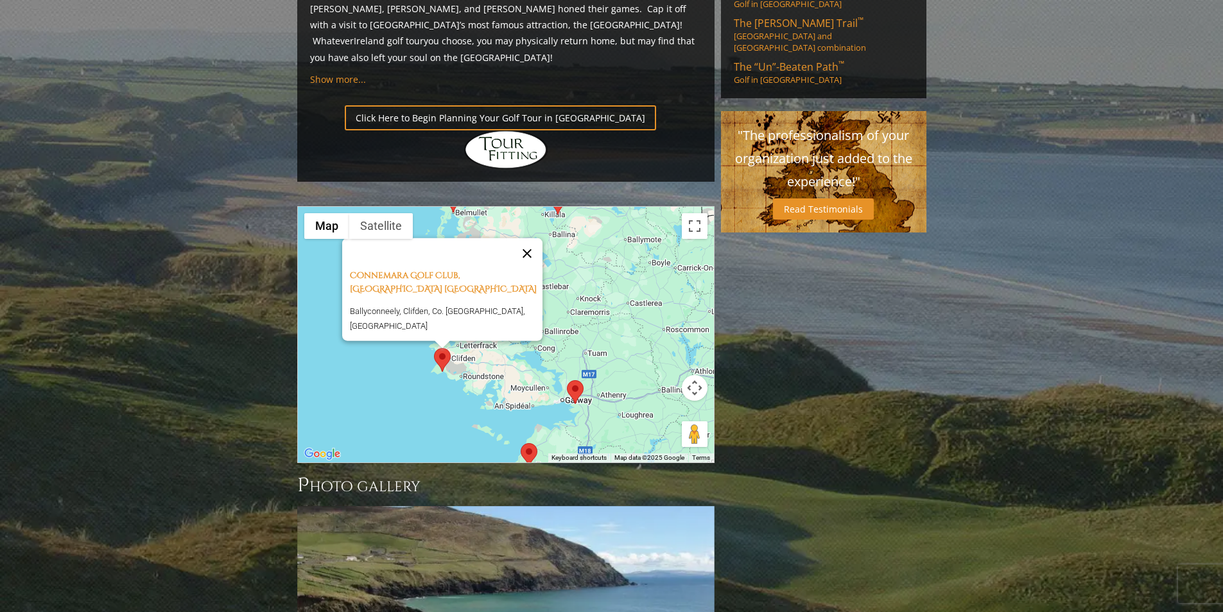
click at [533, 238] on button "Close" at bounding box center [527, 253] width 31 height 31
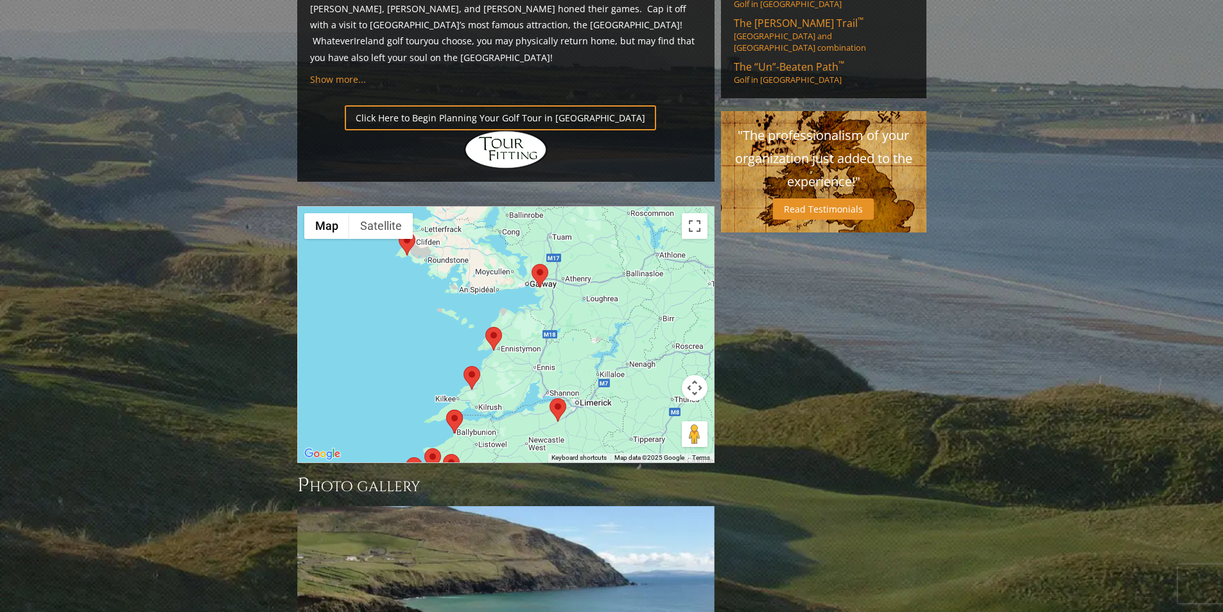
drag, startPoint x: 638, startPoint y: 336, endPoint x: 603, endPoint y: 219, distance: 122.7
click at [603, 219] on div at bounding box center [506, 335] width 416 height 256
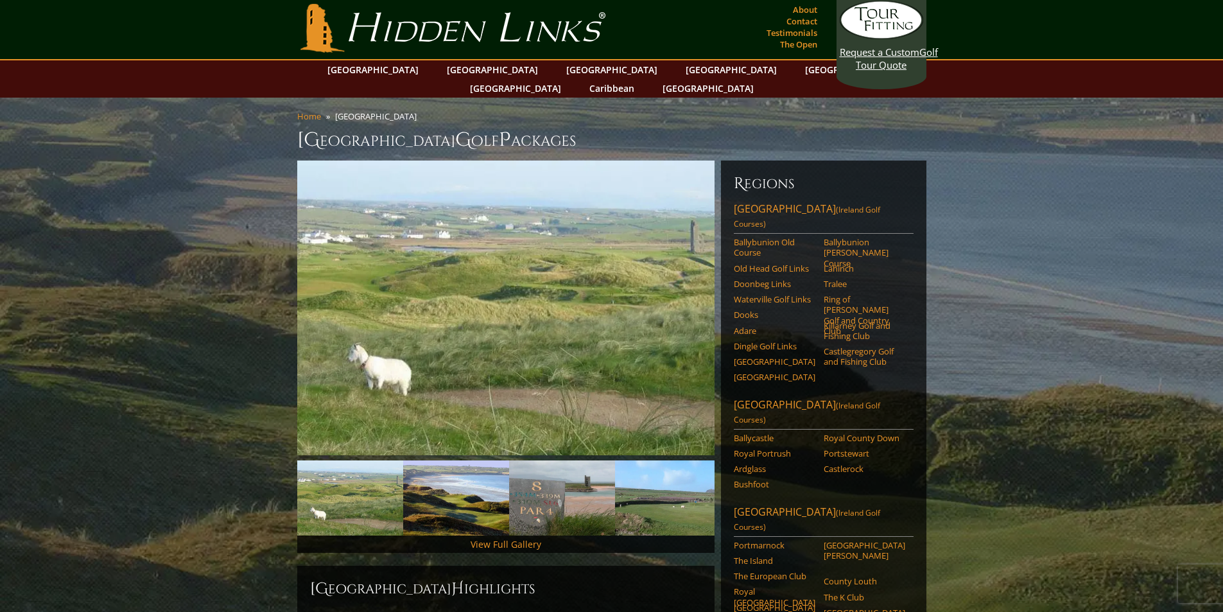
scroll to position [0, 0]
